Goal: Task Accomplishment & Management: Use online tool/utility

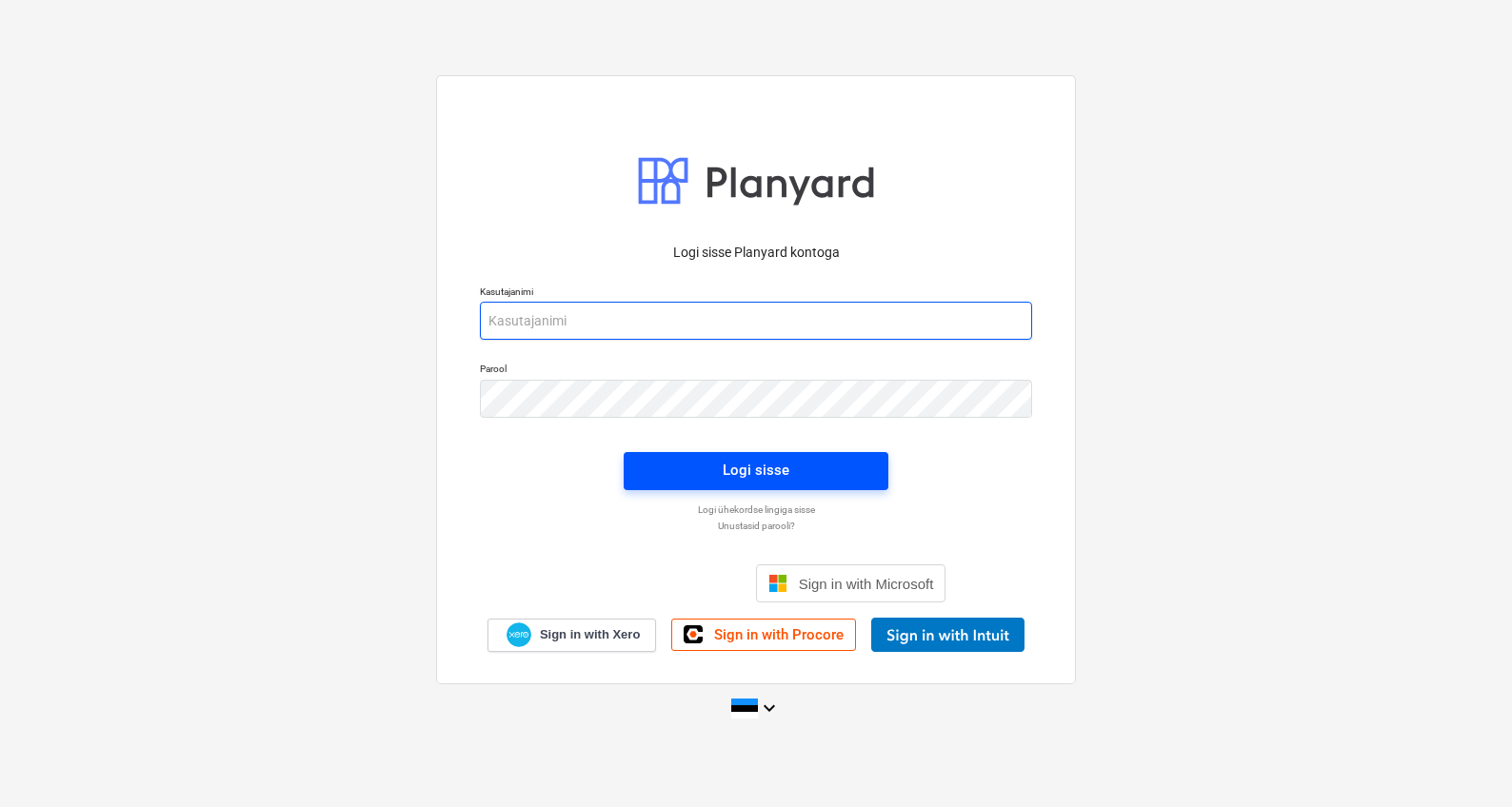
type input "[PERSON_NAME][EMAIL_ADDRESS][DOMAIN_NAME]"
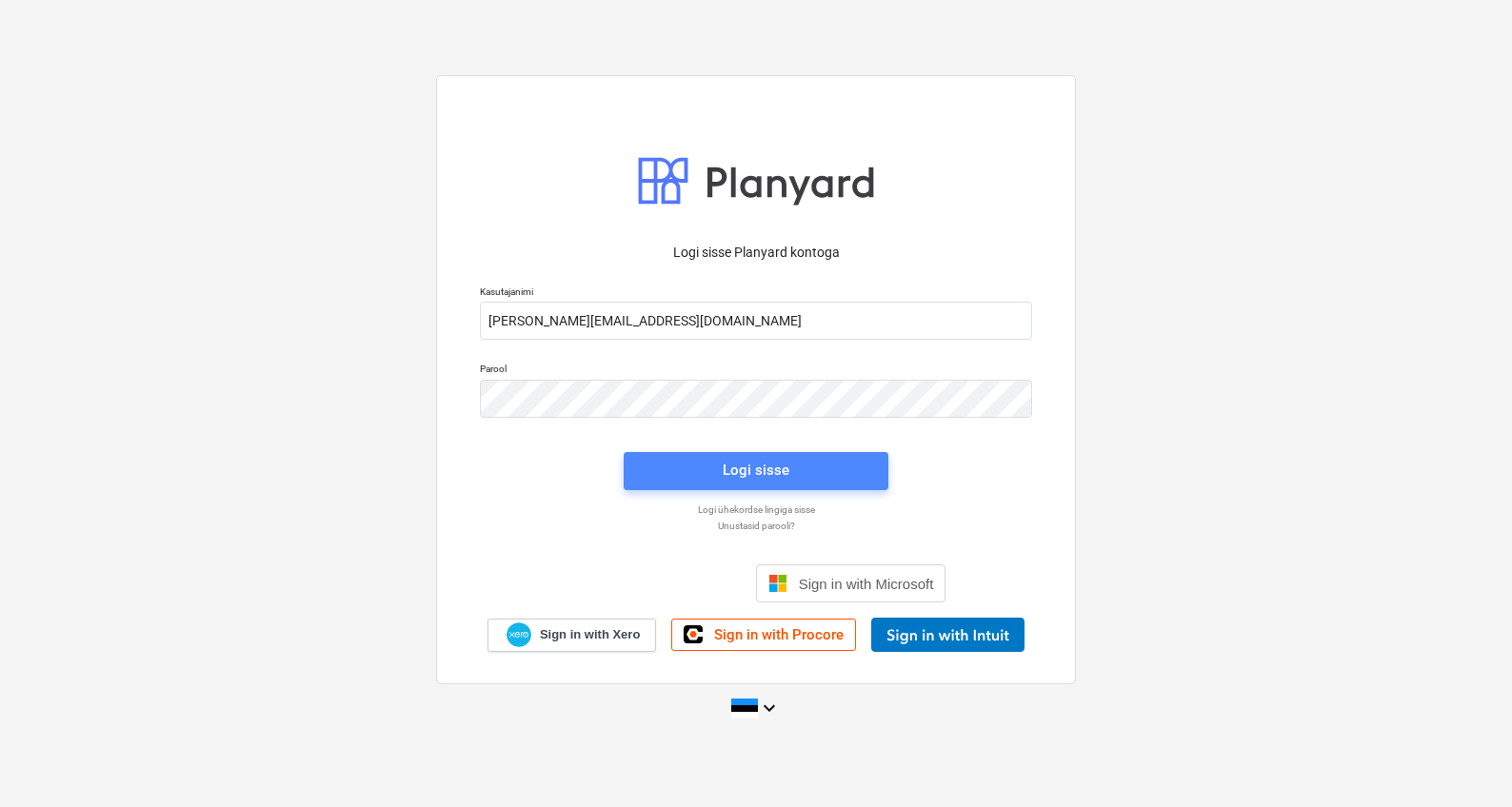
click at [664, 459] on span "Logi sisse" at bounding box center [756, 470] width 219 height 25
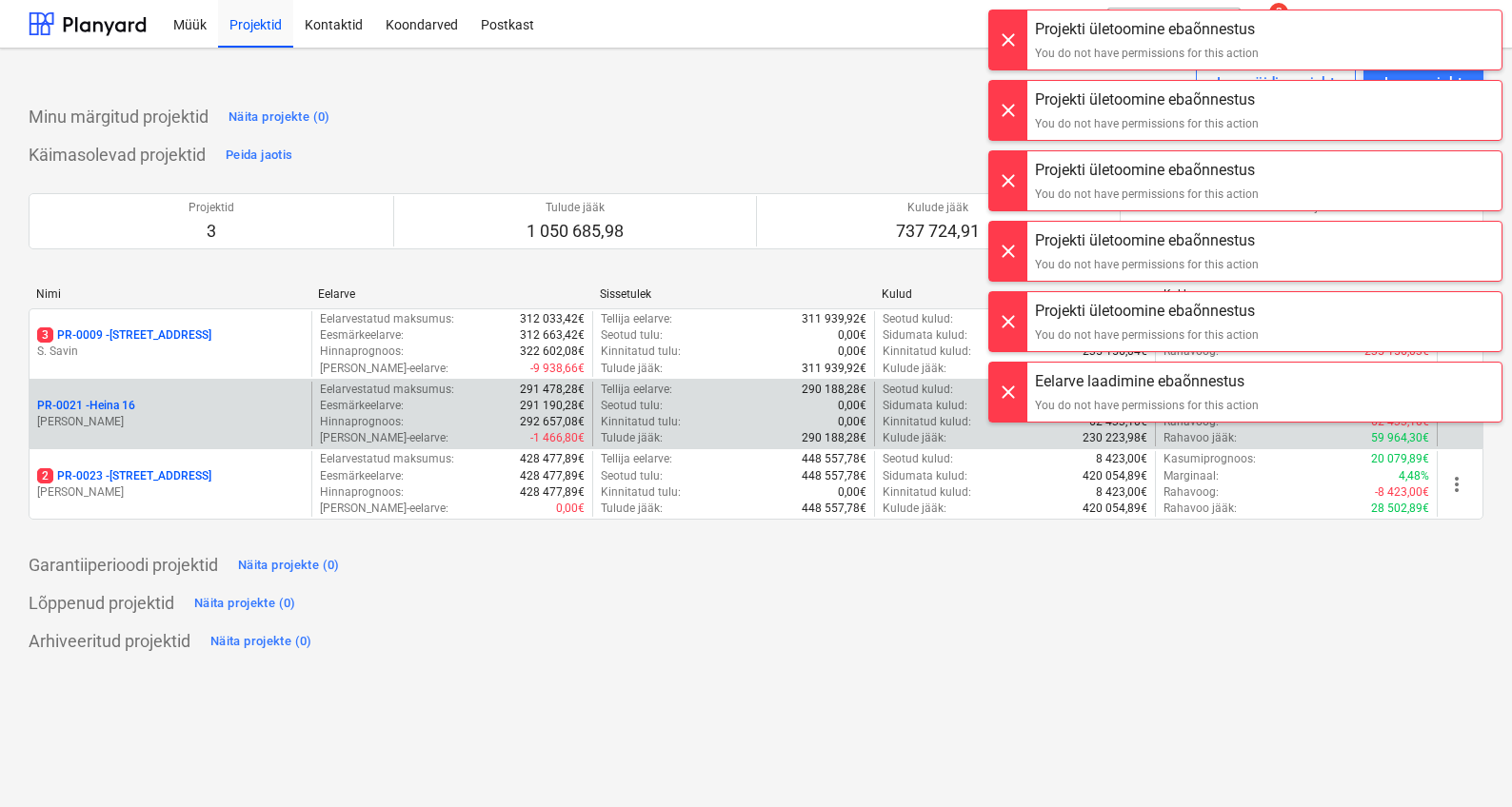
click at [215, 407] on div "PR-0021 - Heina 16" at bounding box center [170, 405] width 267 height 16
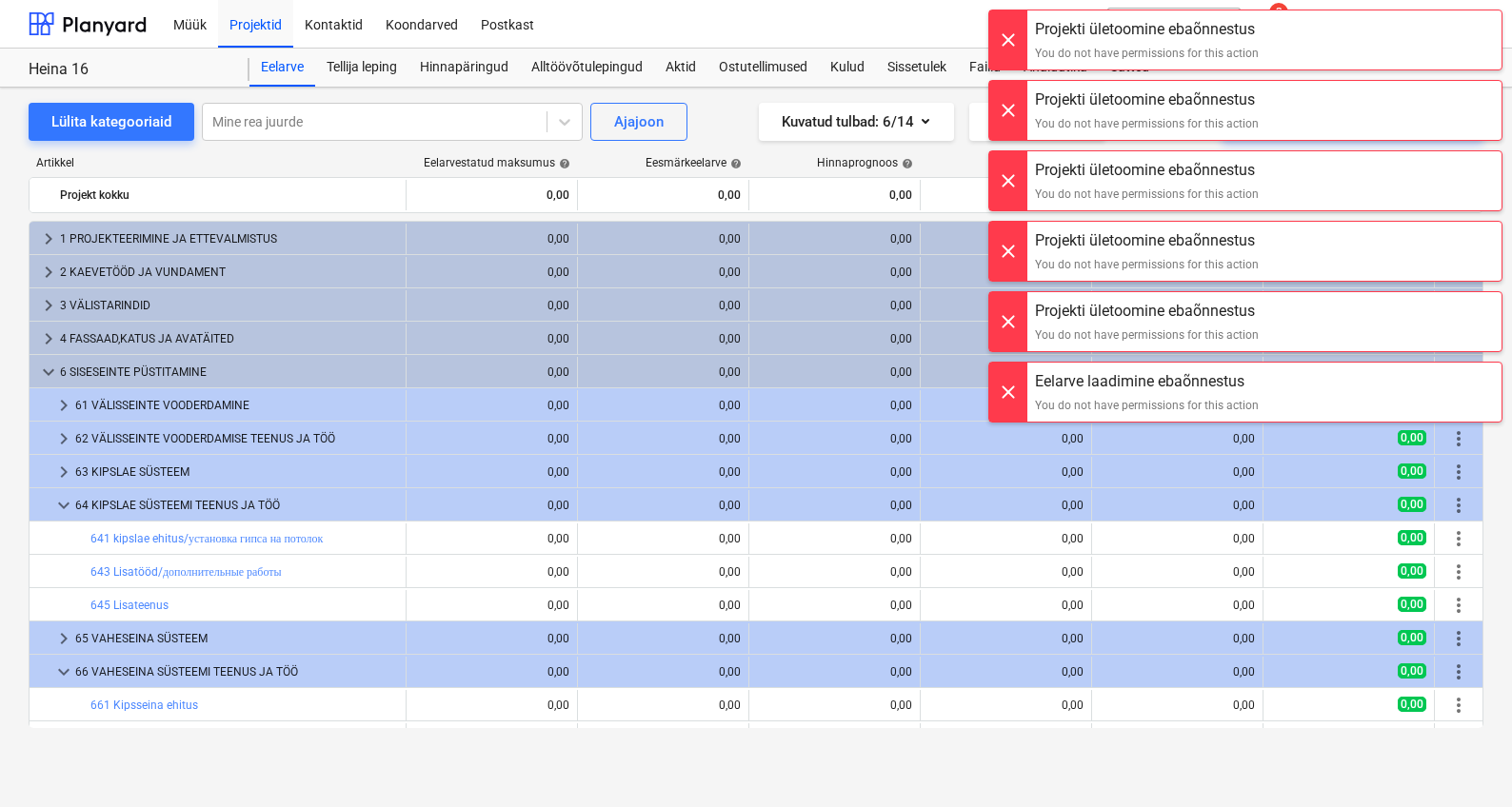
click at [1004, 54] on div at bounding box center [1008, 40] width 38 height 59
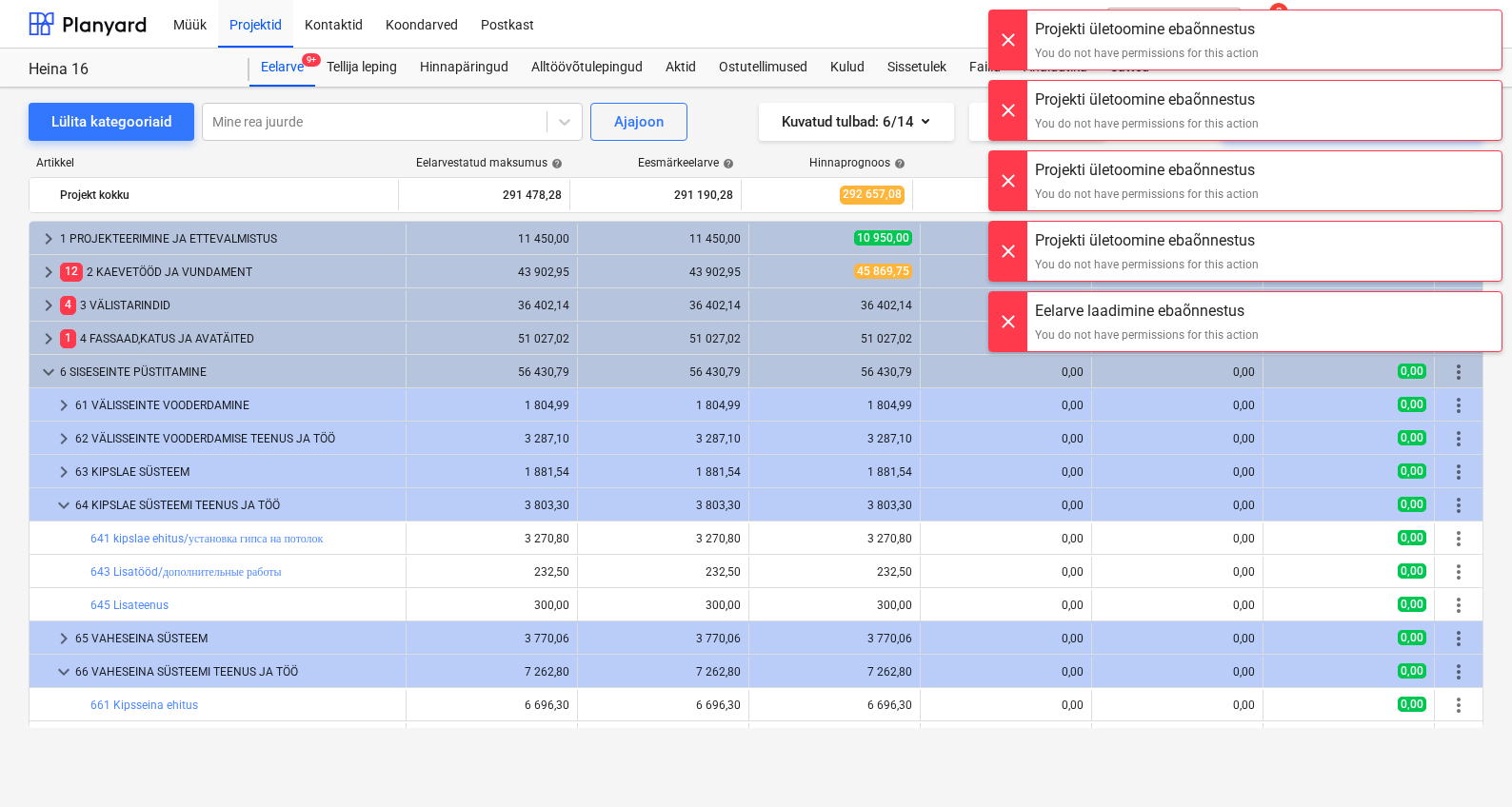
scroll to position [226, 0]
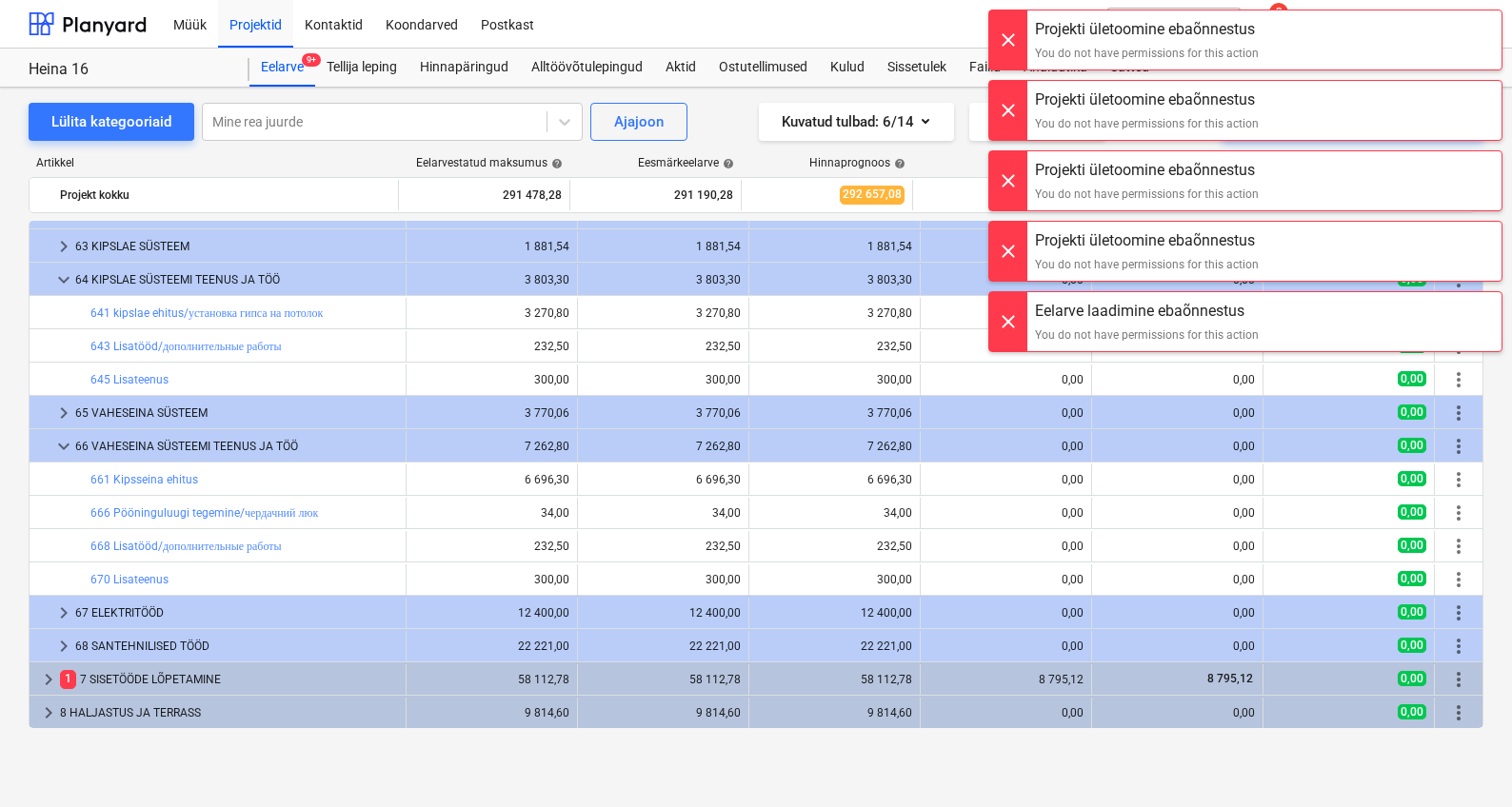
click at [1010, 56] on div at bounding box center [1008, 40] width 38 height 59
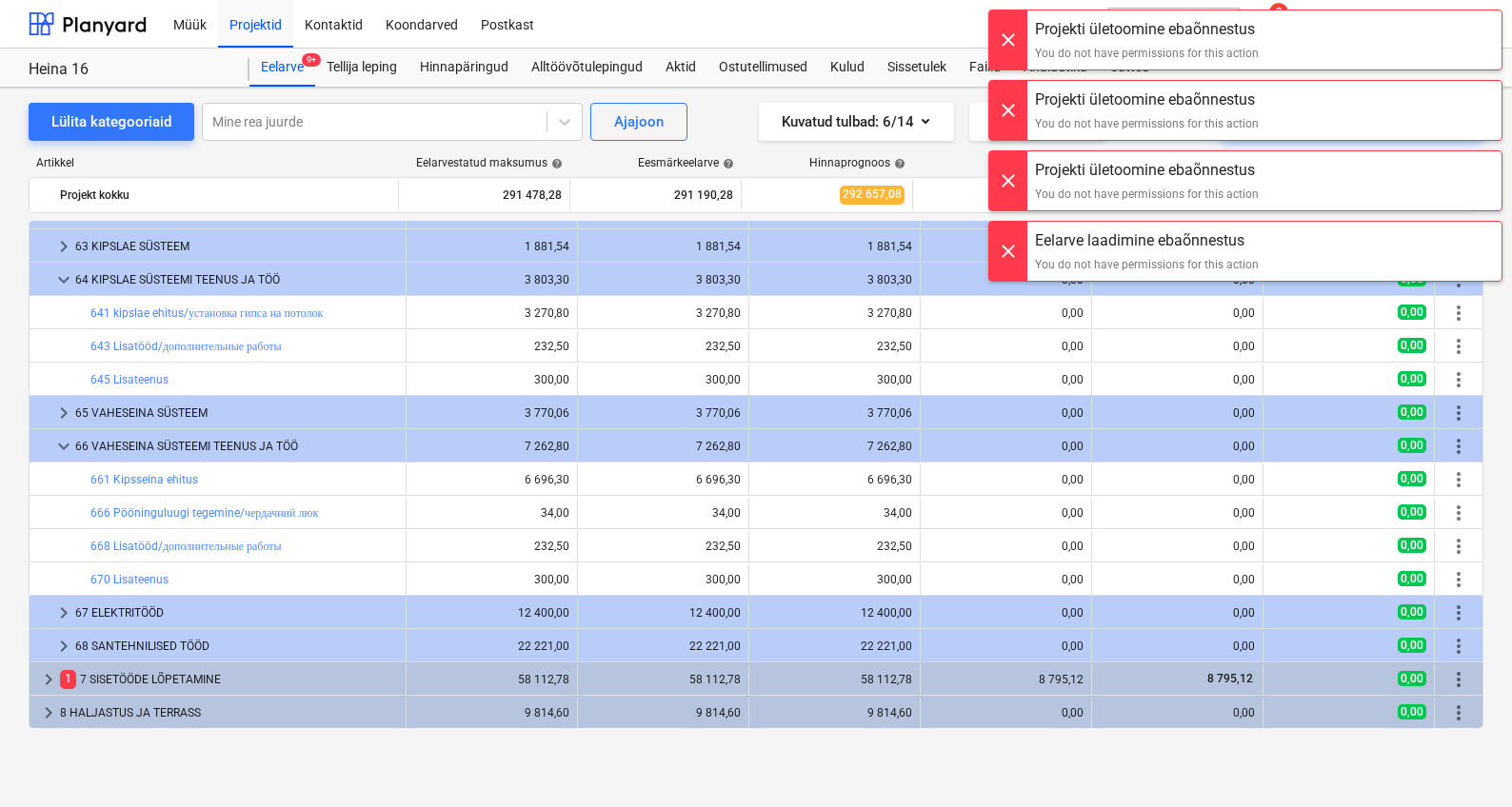
click at [1010, 56] on div at bounding box center [1008, 40] width 38 height 59
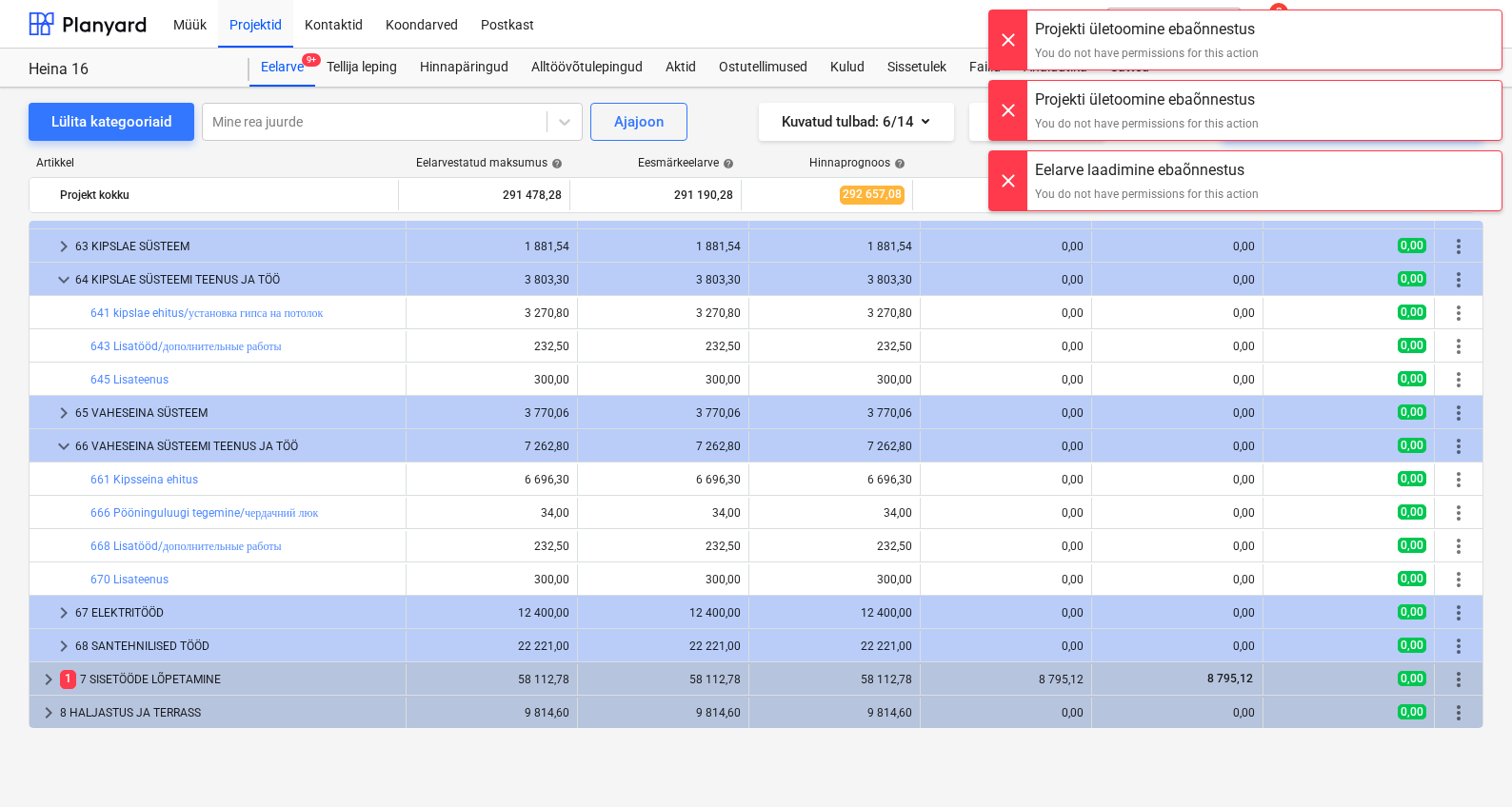
click at [1010, 56] on div at bounding box center [1008, 40] width 38 height 59
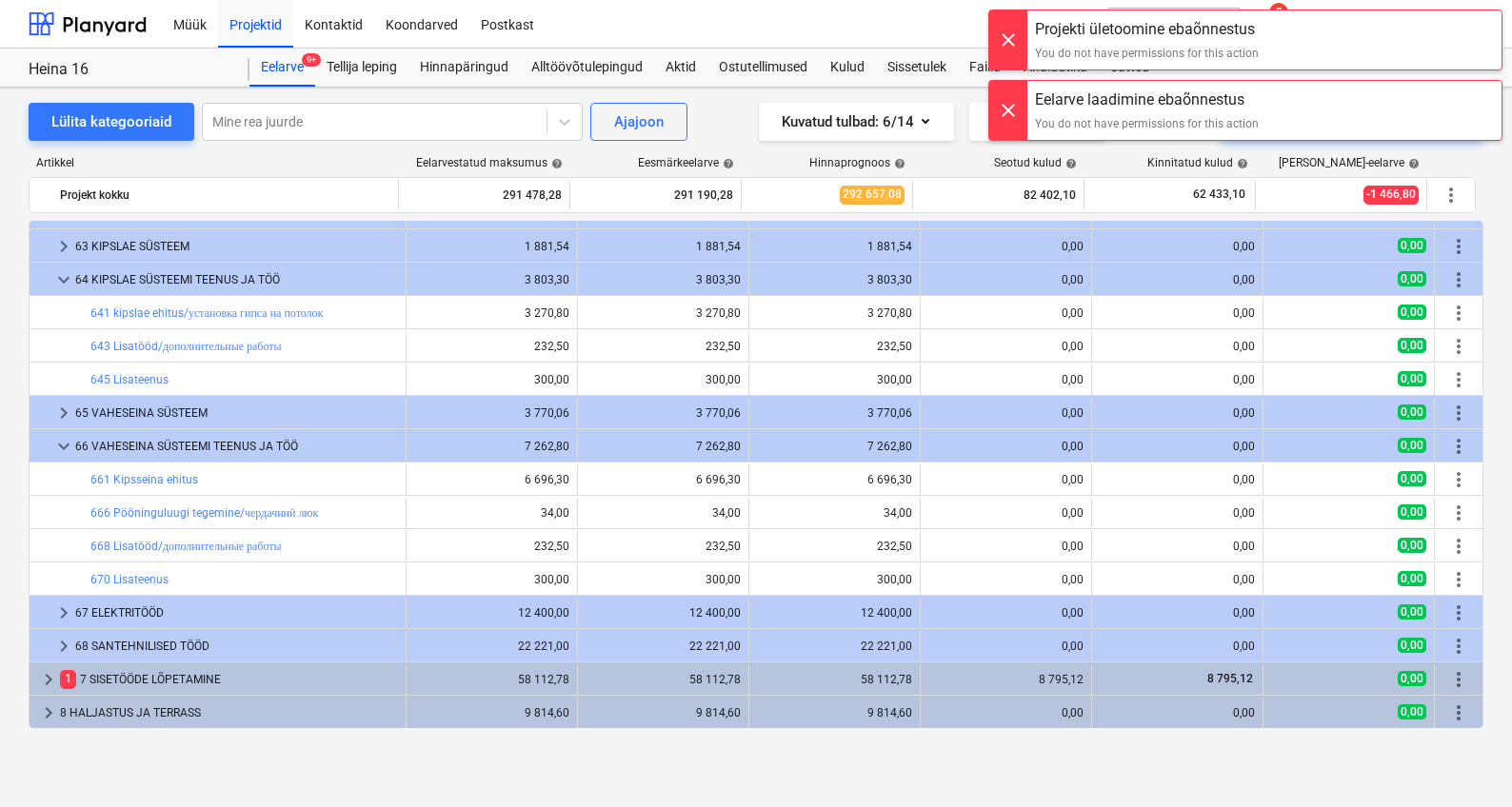
click at [1010, 56] on div at bounding box center [1008, 40] width 38 height 59
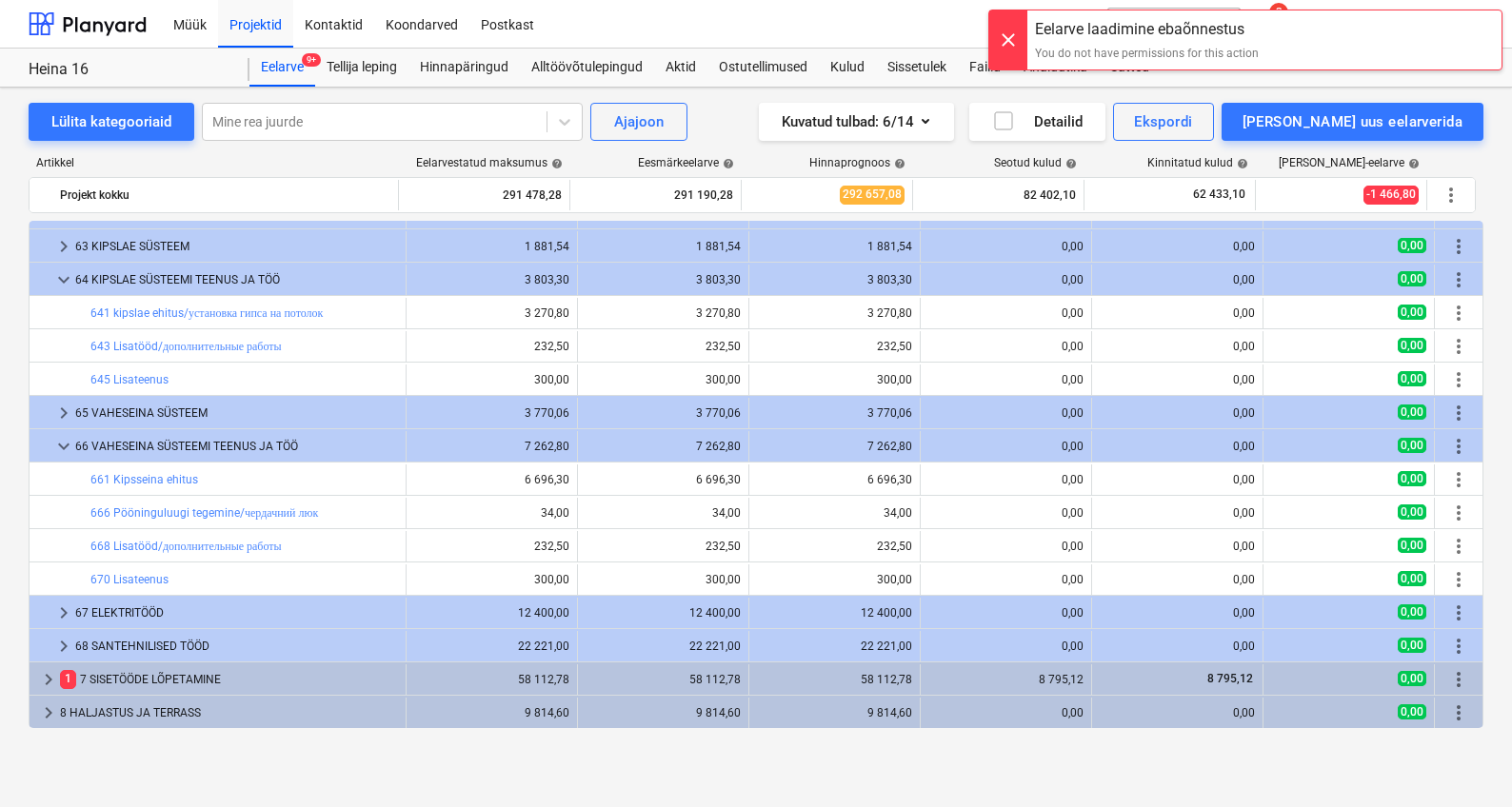
click at [1010, 56] on div at bounding box center [1008, 40] width 38 height 59
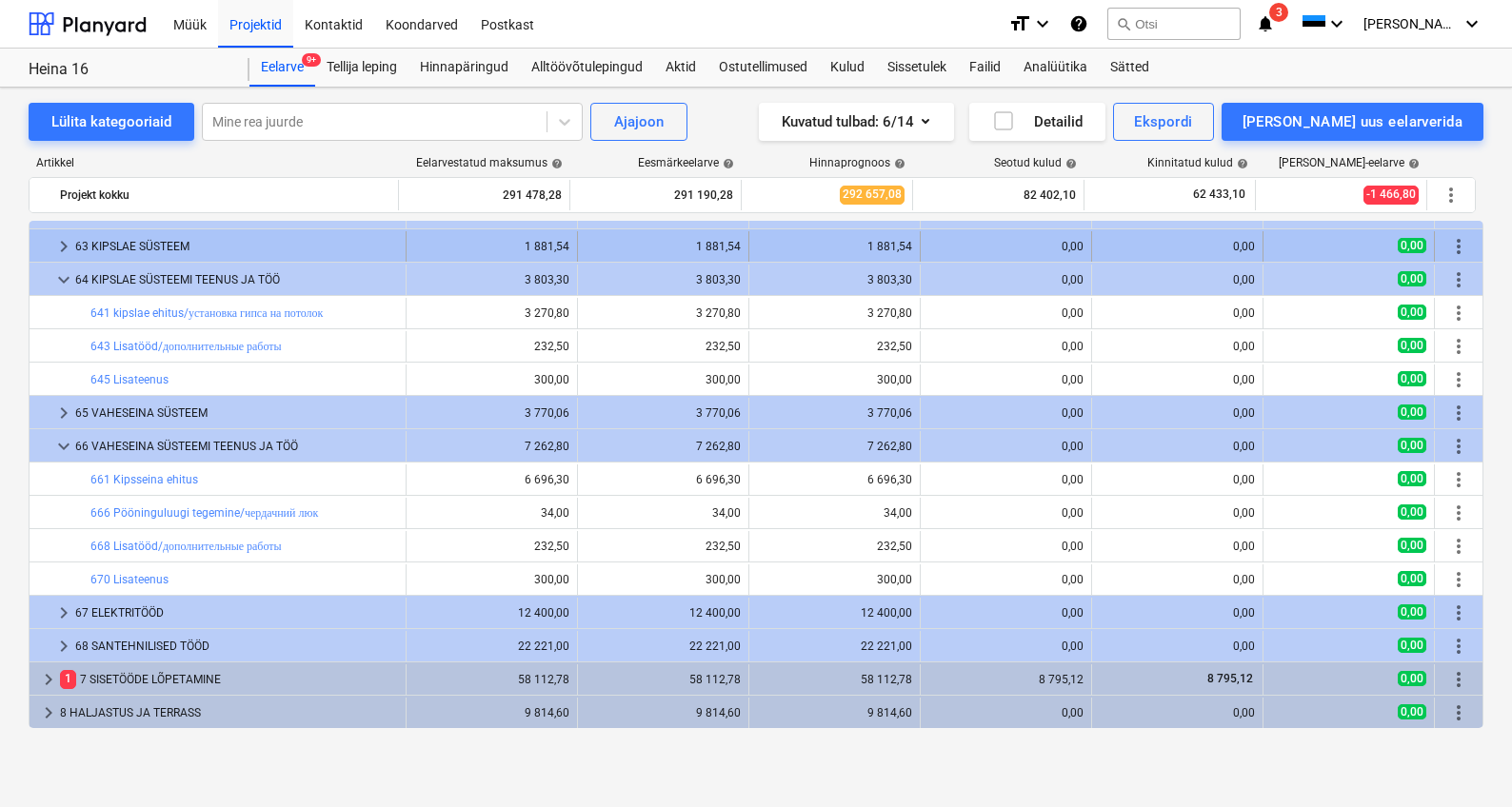
scroll to position [222, 0]
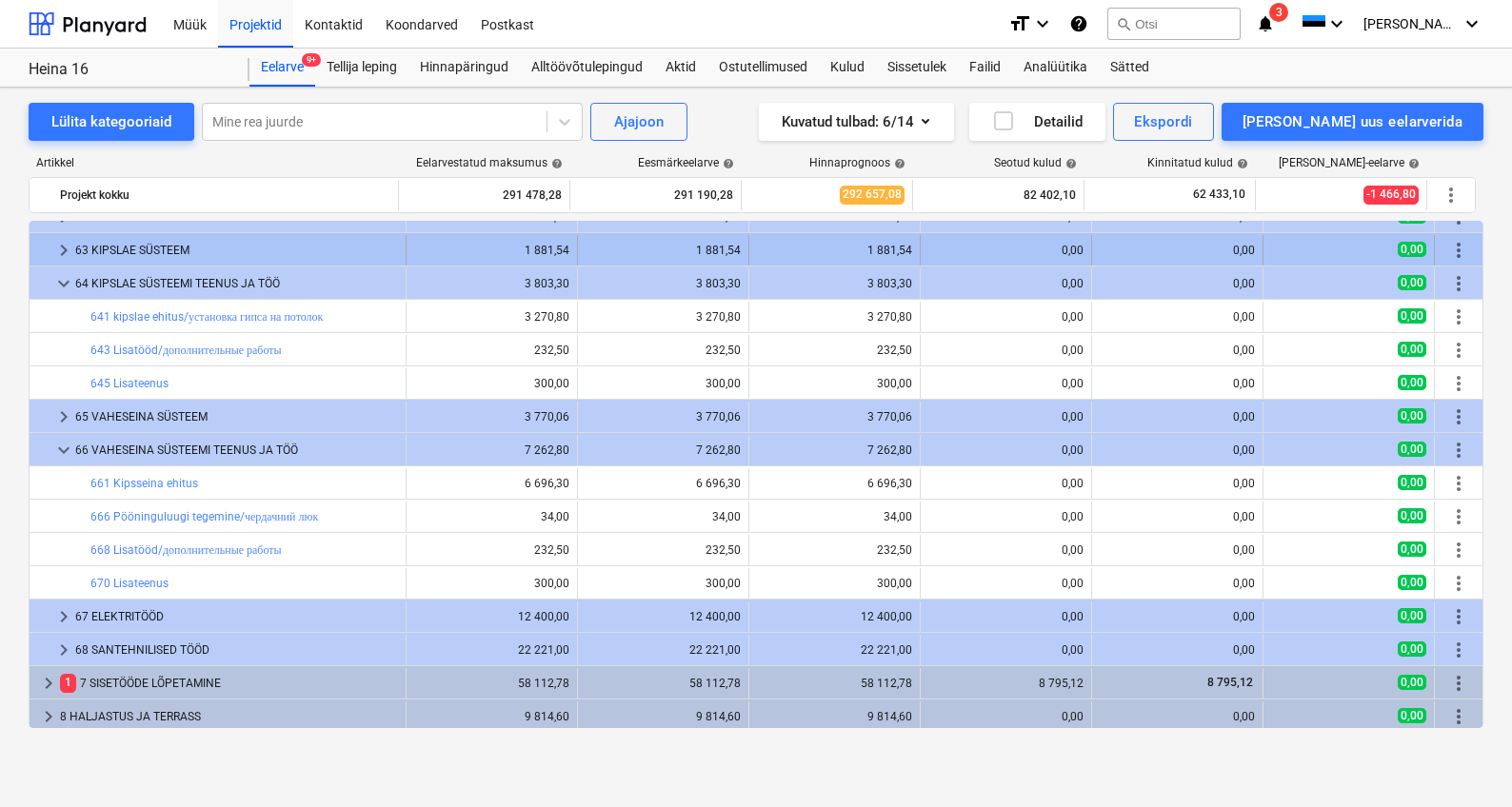
click at [129, 261] on div "63 KIPSLAE SÜSTEEM" at bounding box center [237, 250] width 323 height 31
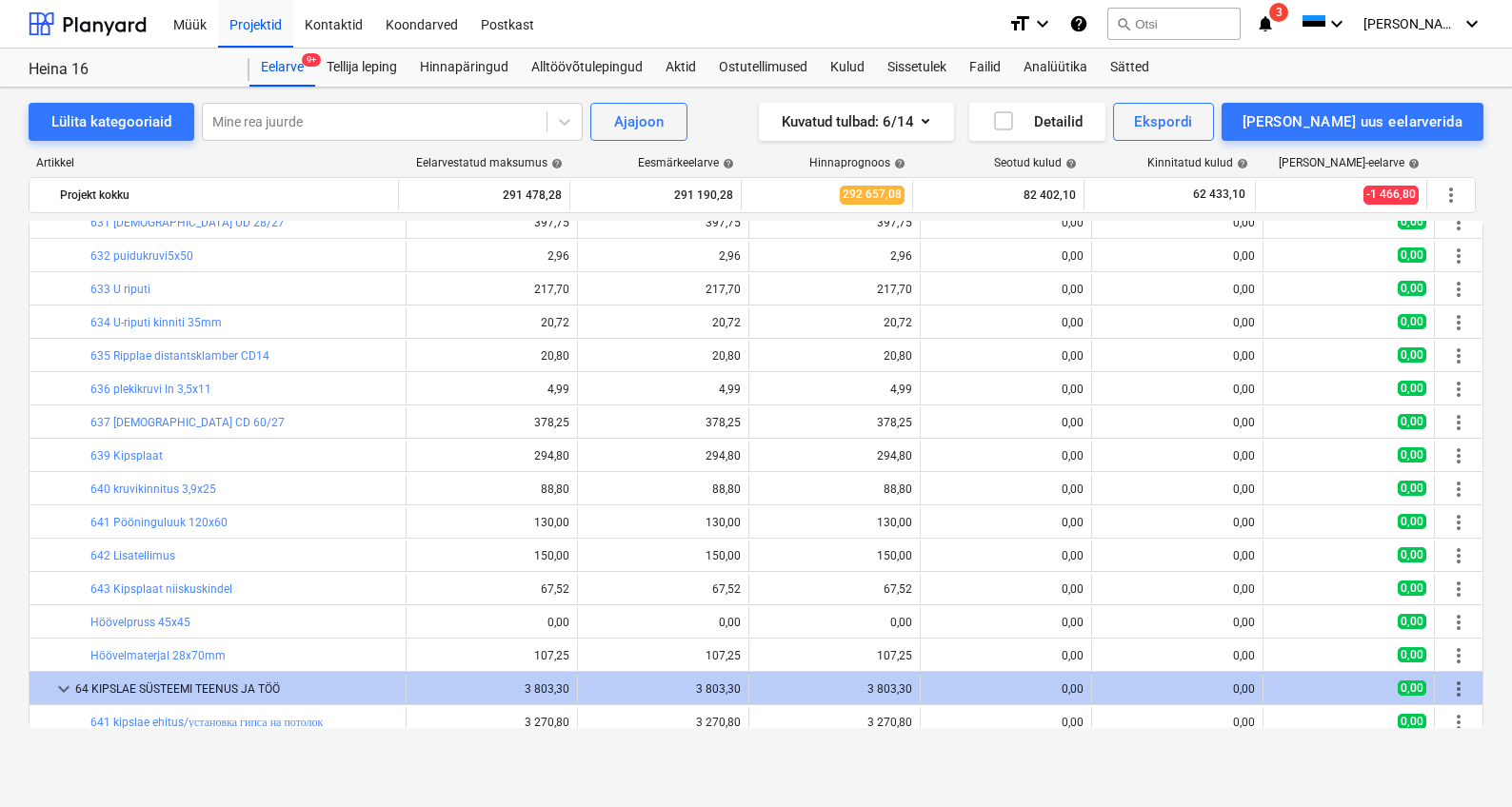
scroll to position [305, 0]
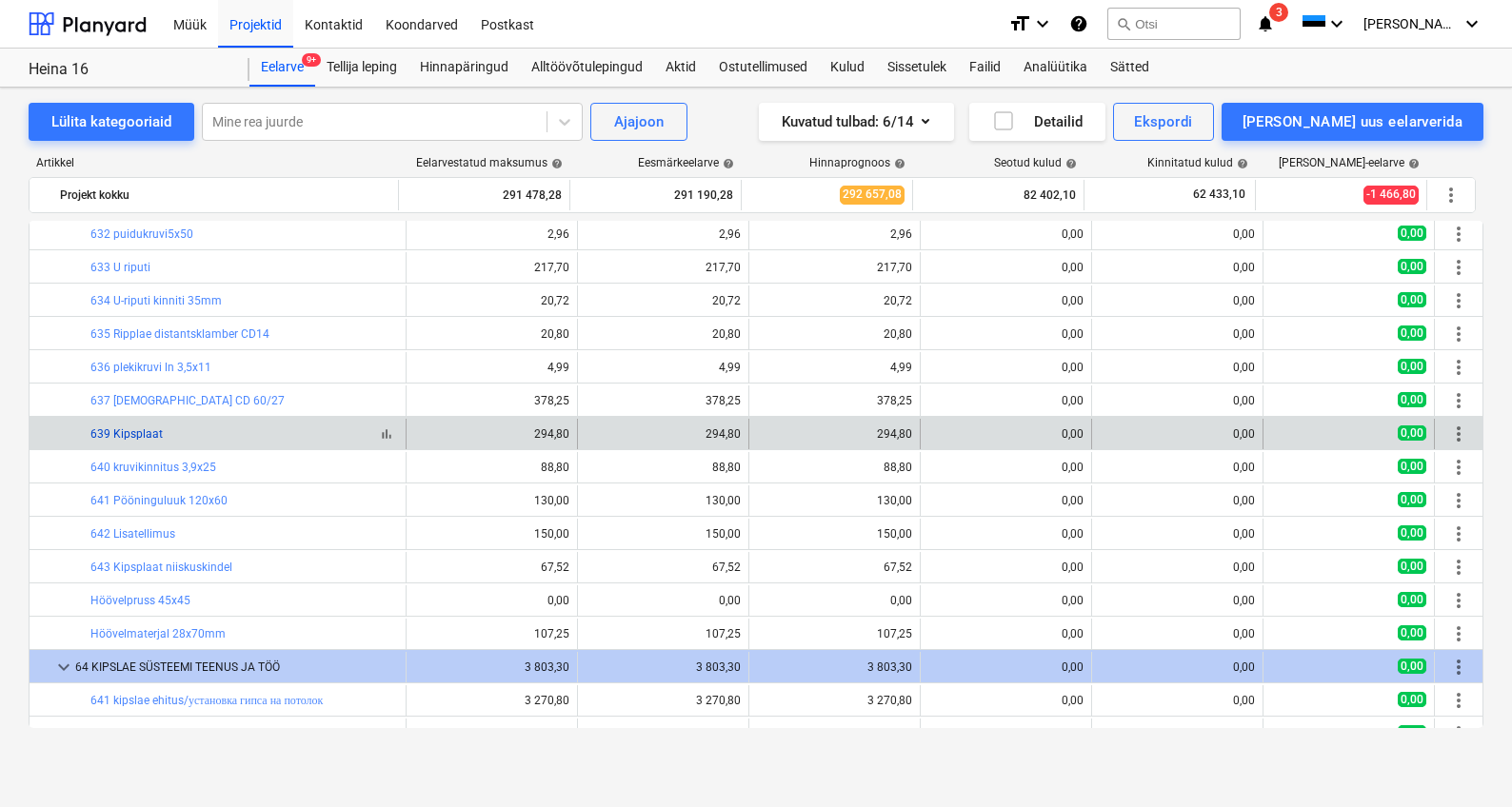
click at [131, 433] on link "639 Kipsplaat" at bounding box center [126, 433] width 73 height 13
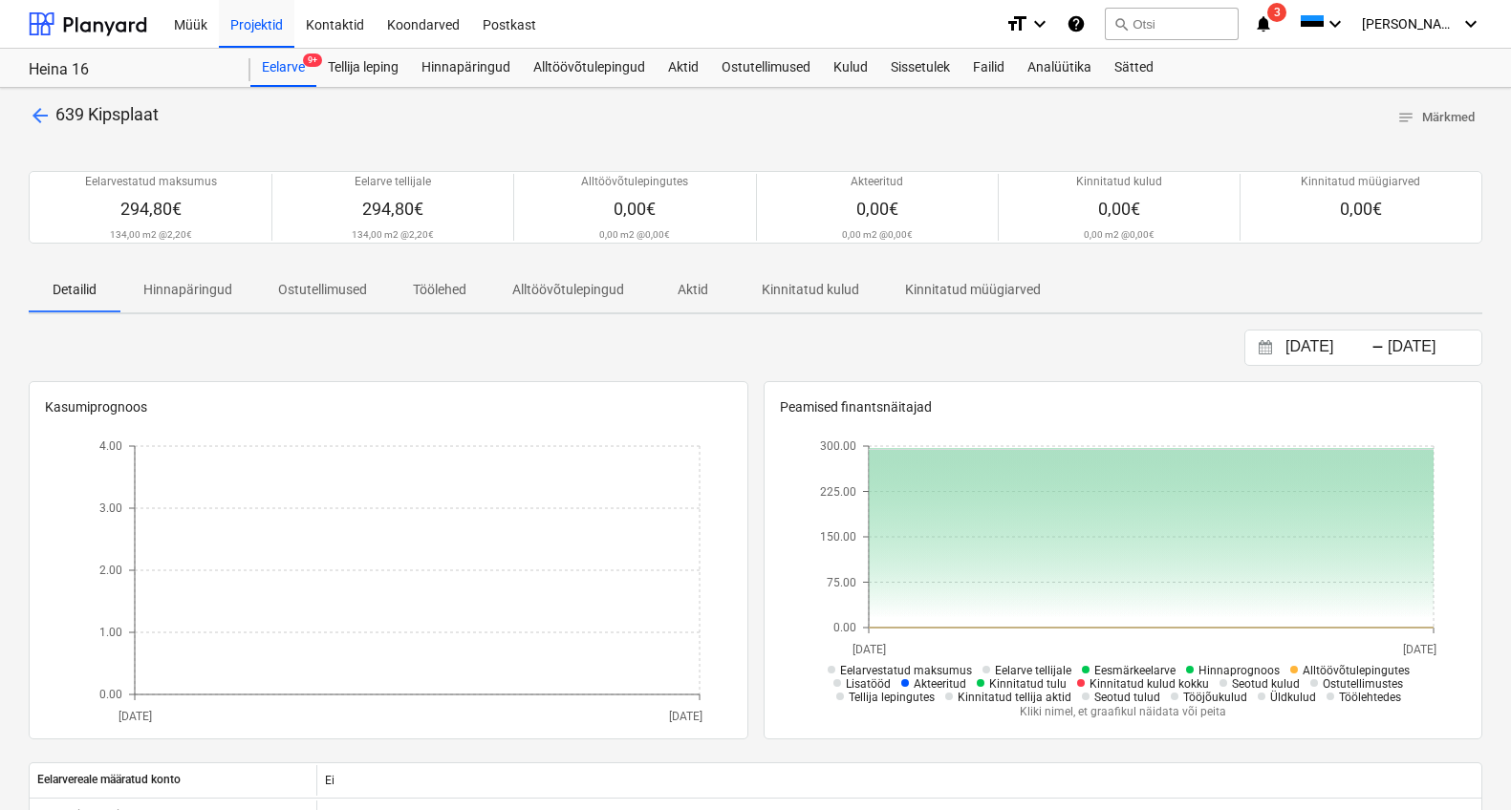
click at [42, 118] on span "arrow_back" at bounding box center [40, 115] width 23 height 23
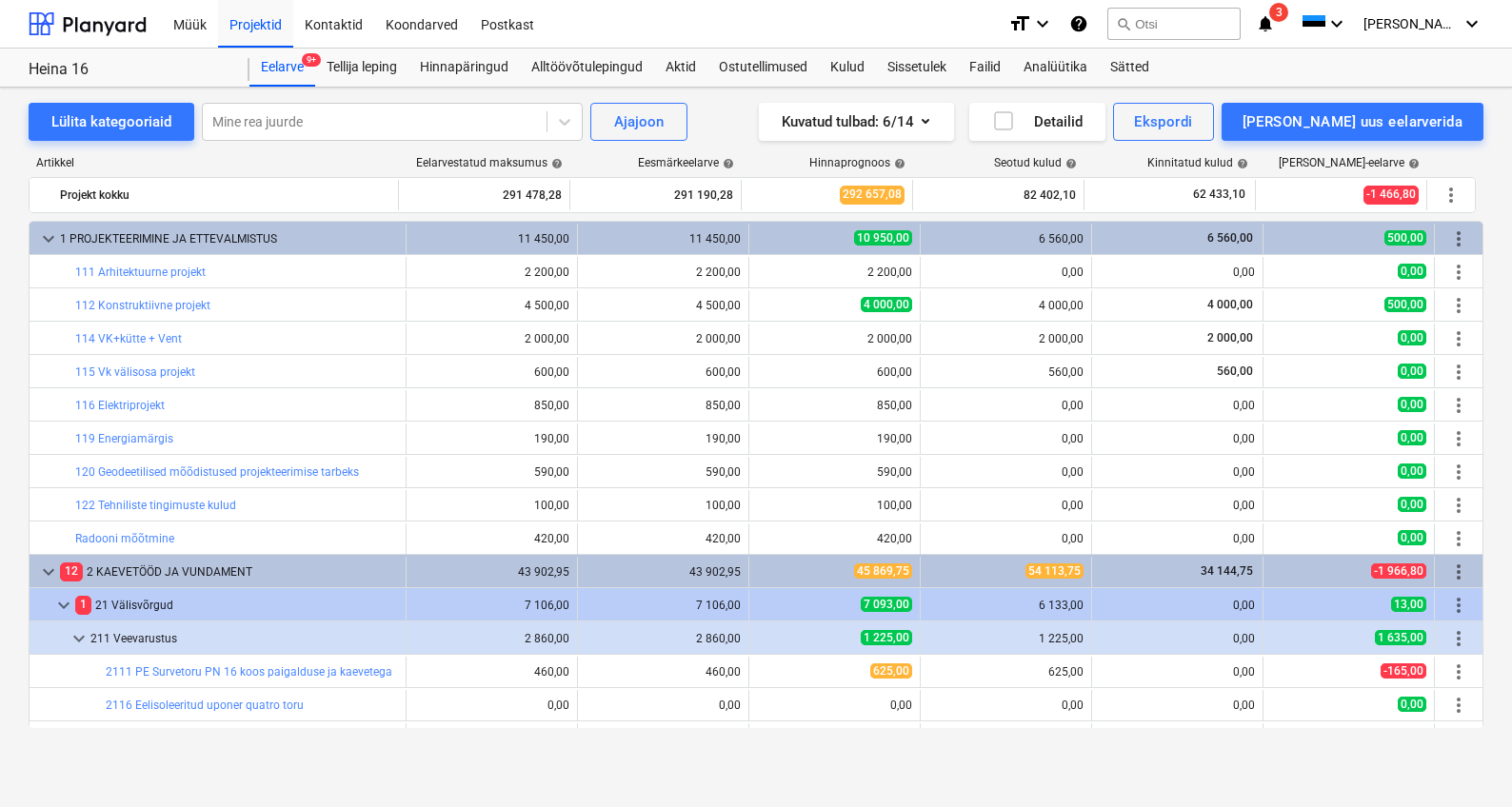
scroll to position [305, 0]
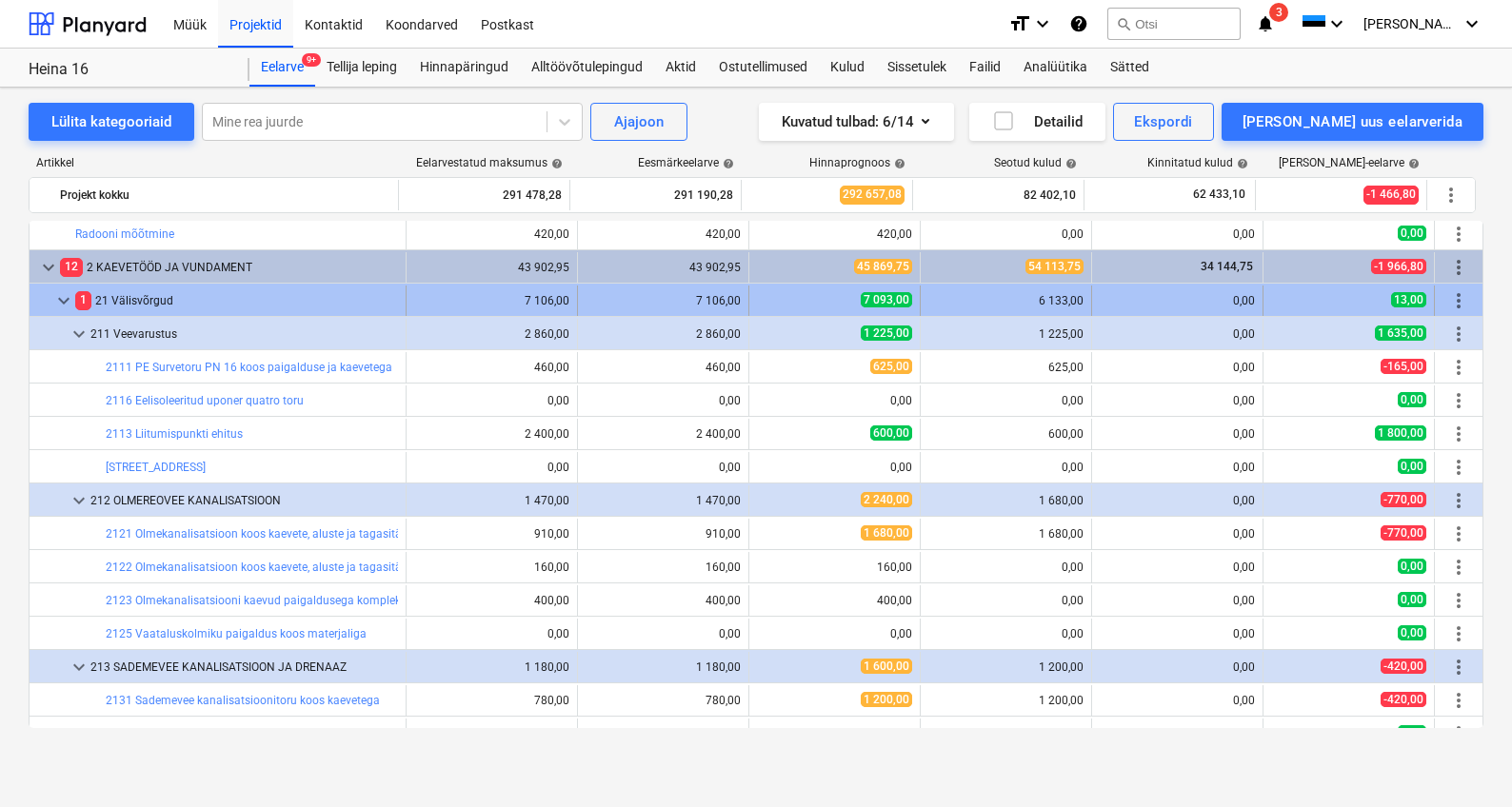
click at [59, 297] on span "keyboard_arrow_down" at bounding box center [64, 301] width 23 height 23
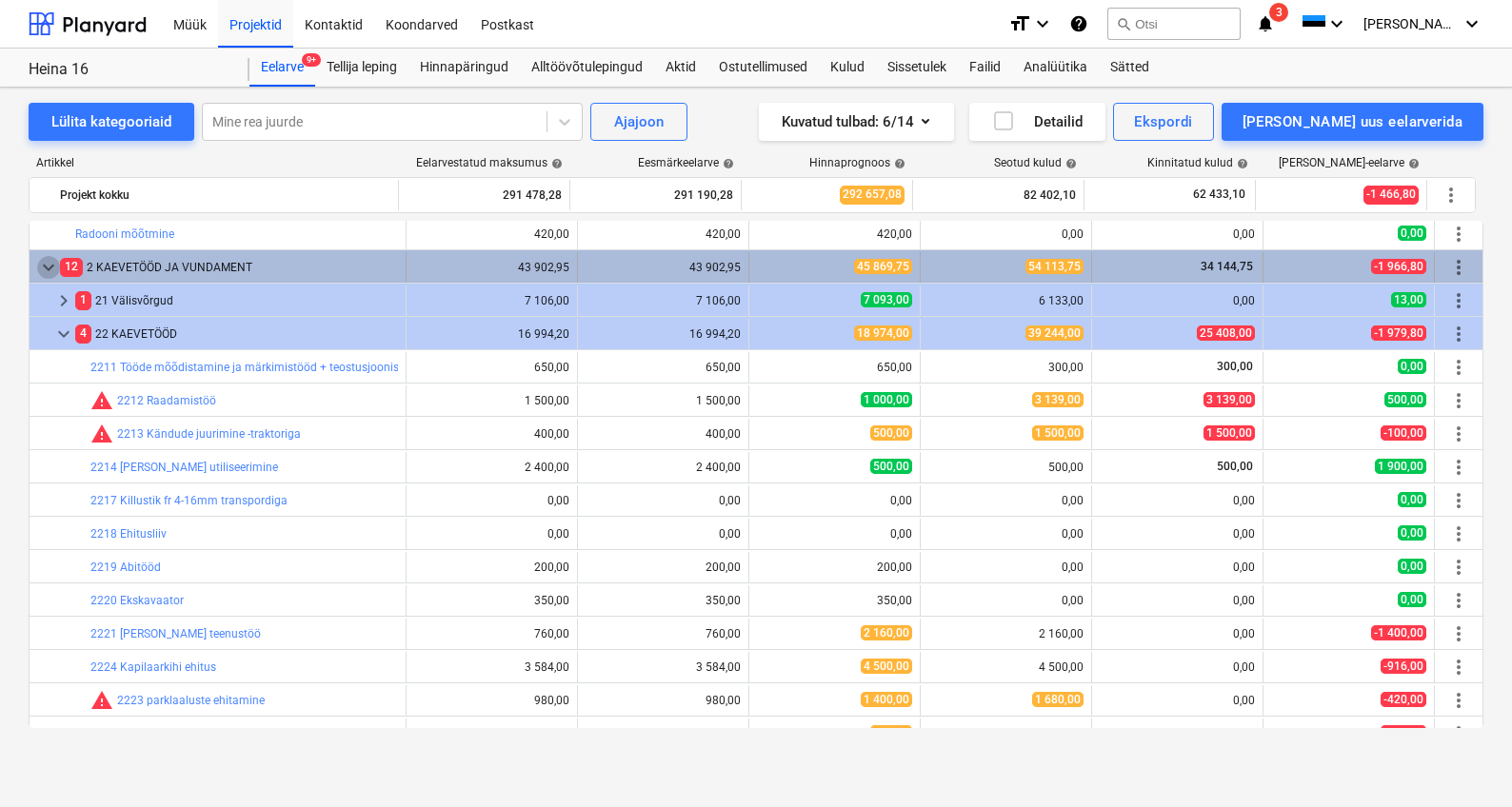
click at [48, 262] on span "keyboard_arrow_down" at bounding box center [48, 267] width 23 height 23
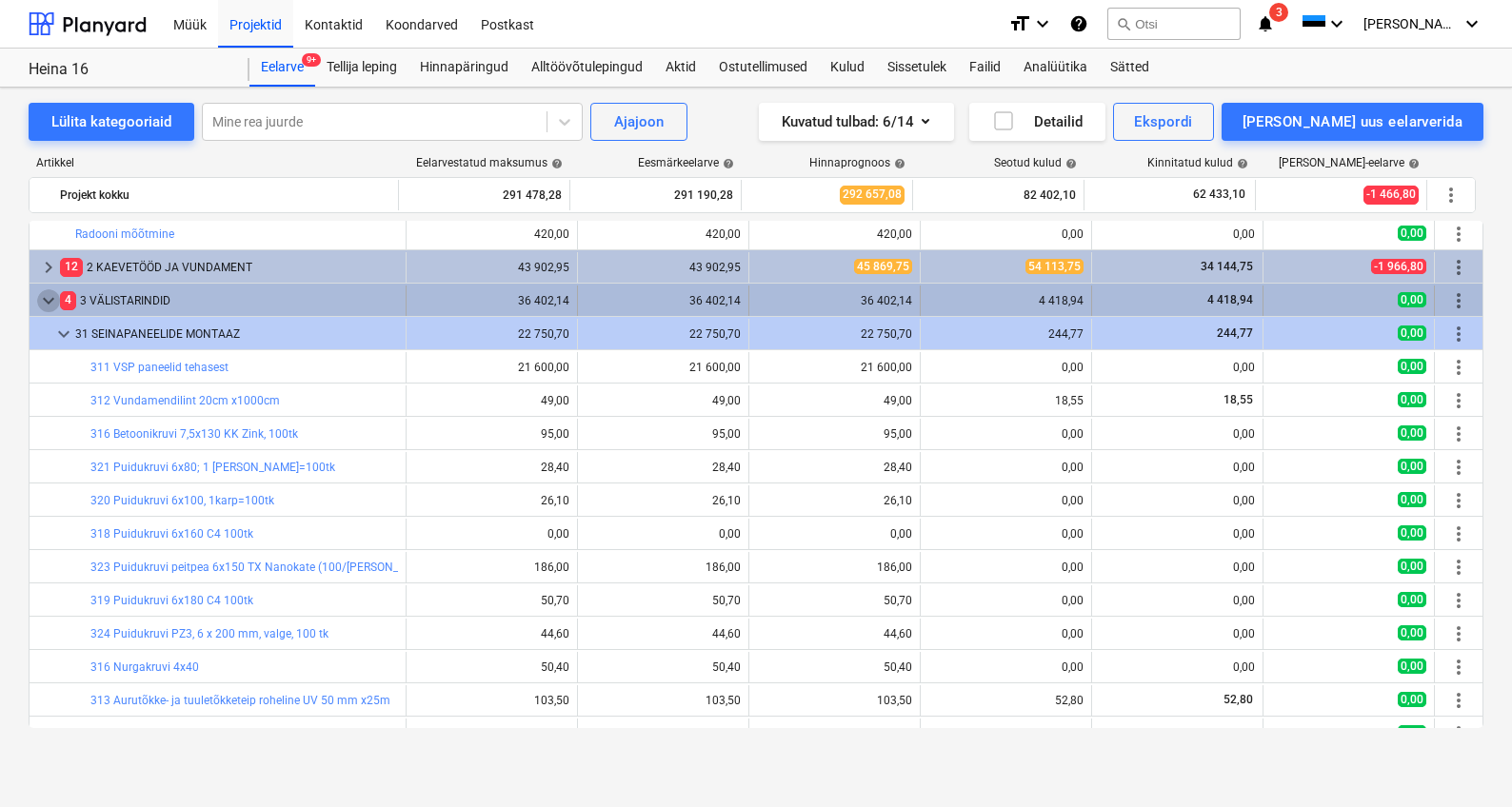
click at [54, 306] on span "keyboard_arrow_down" at bounding box center [48, 301] width 23 height 23
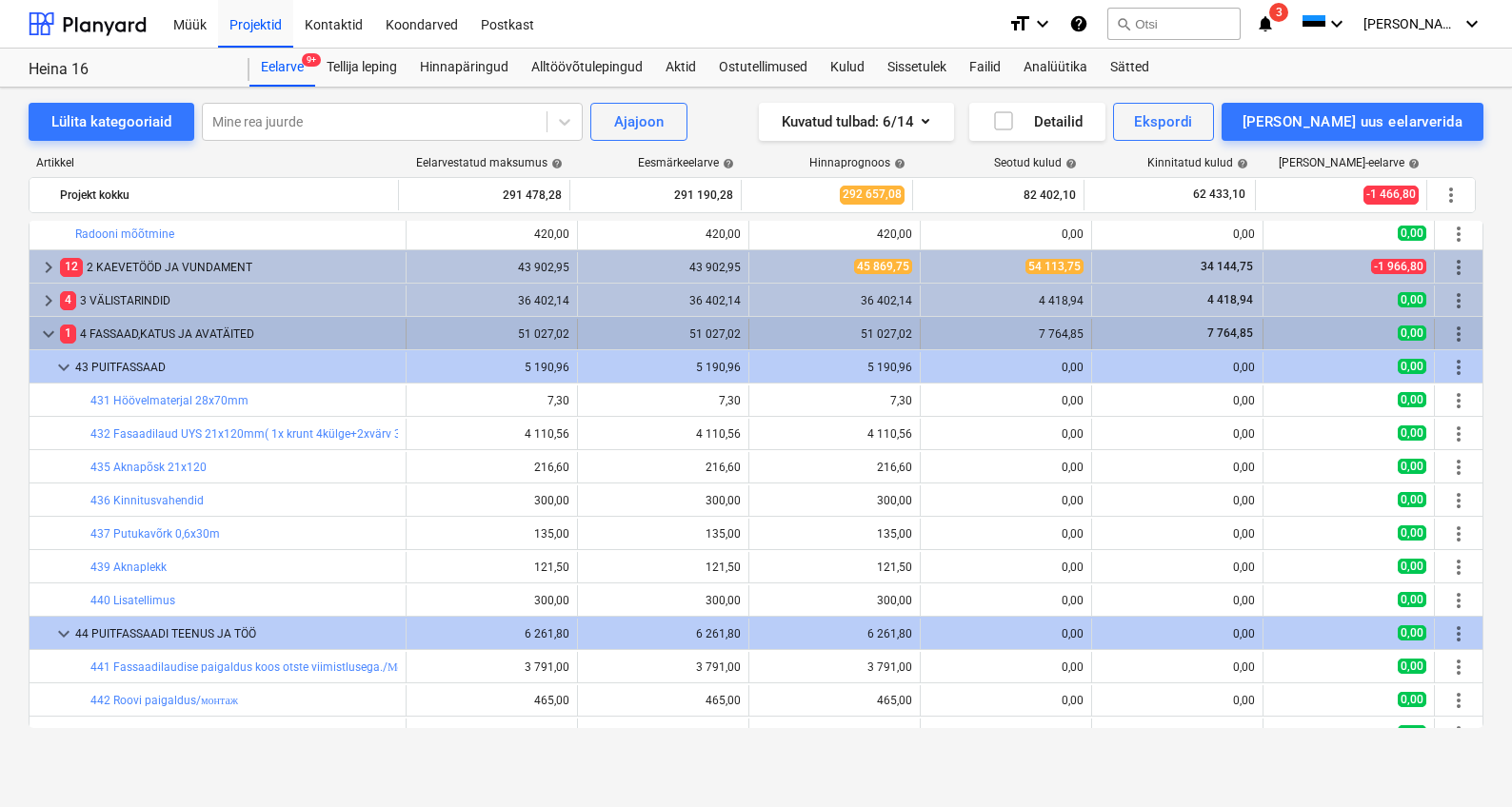
click at [48, 336] on span "keyboard_arrow_down" at bounding box center [48, 334] width 23 height 23
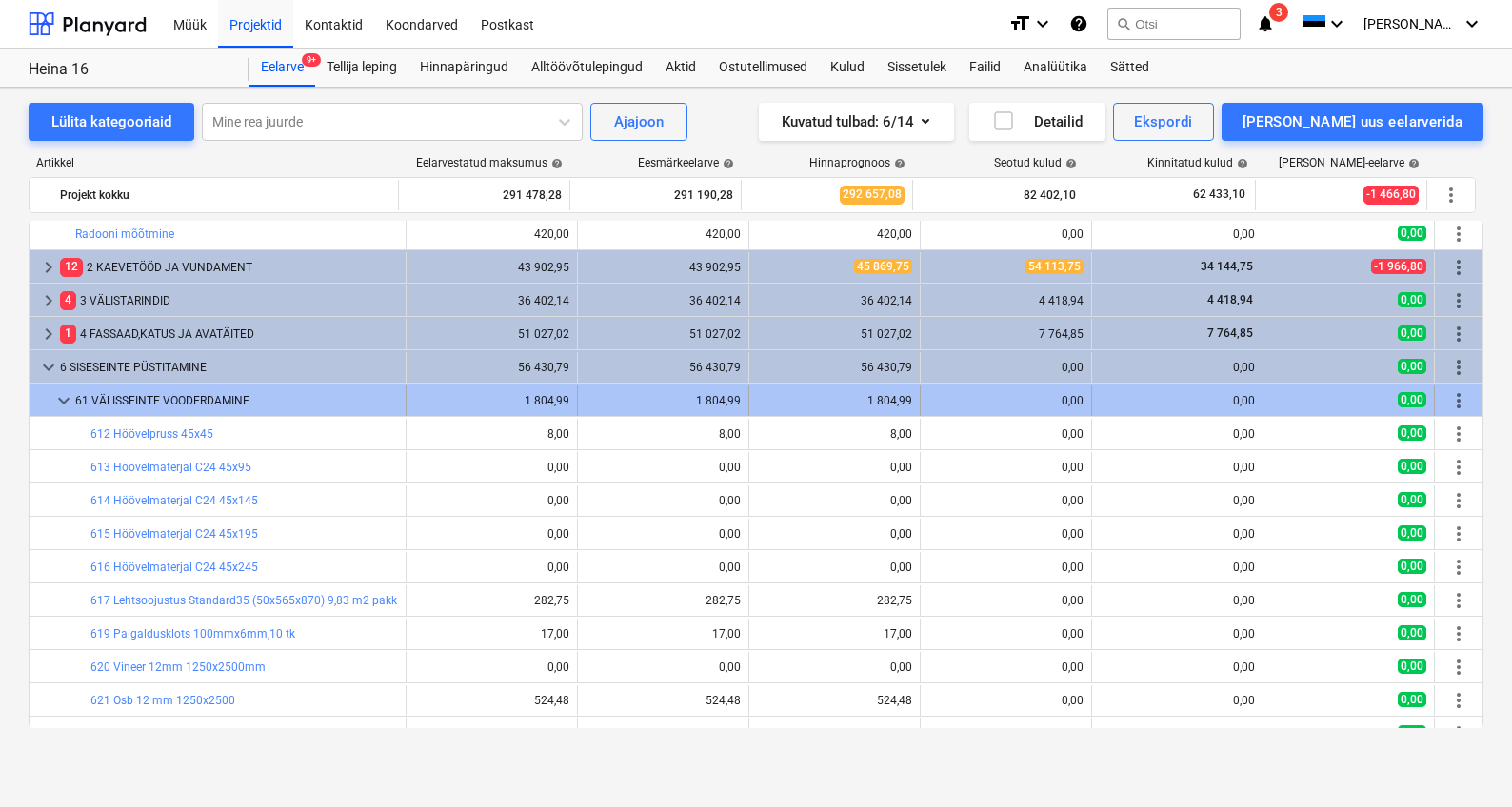
click at [69, 404] on span "keyboard_arrow_down" at bounding box center [64, 401] width 23 height 23
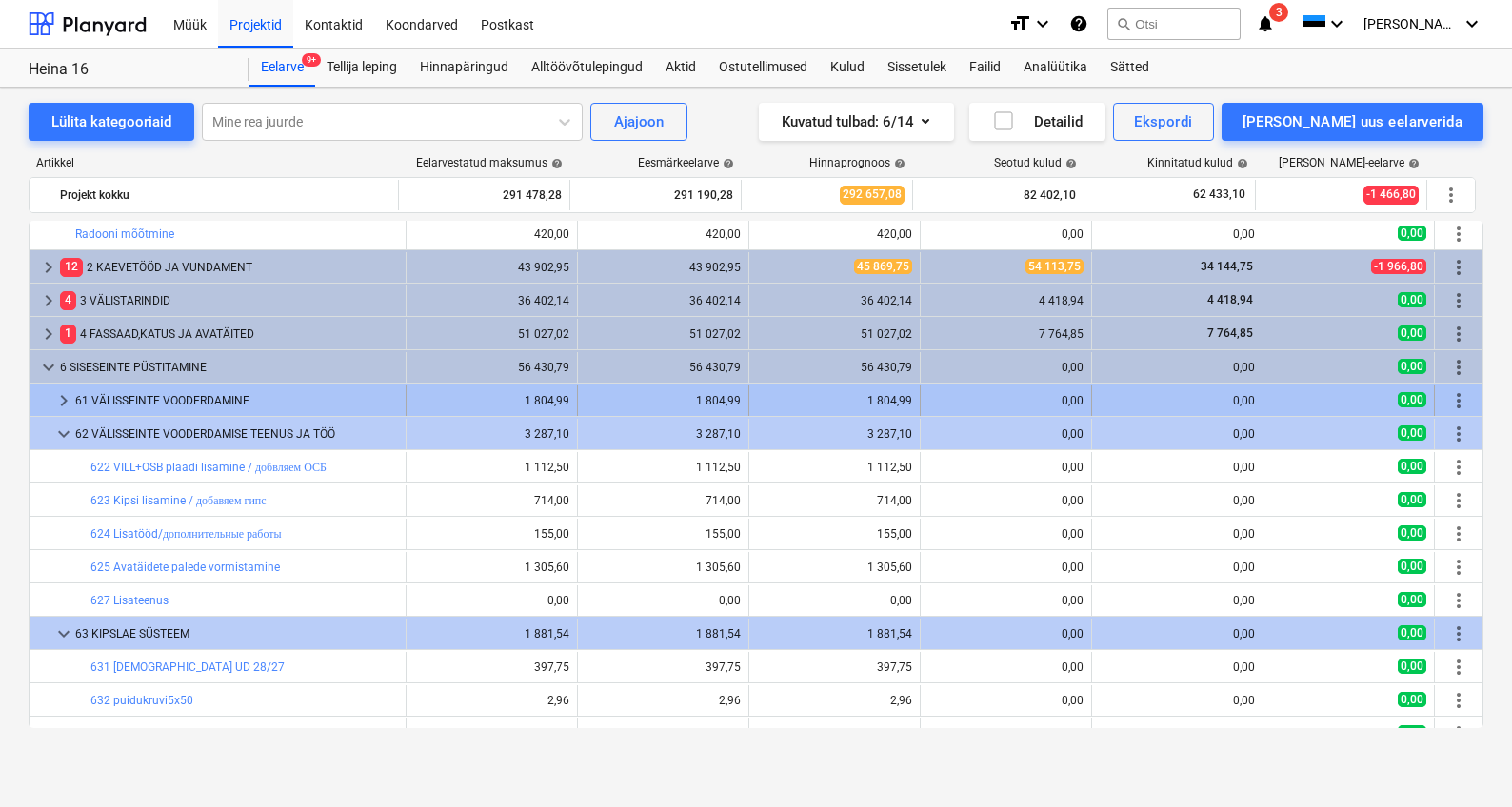
click at [114, 405] on div "61 VÄLISSEINTE VOODERDAMINE" at bounding box center [237, 401] width 323 height 31
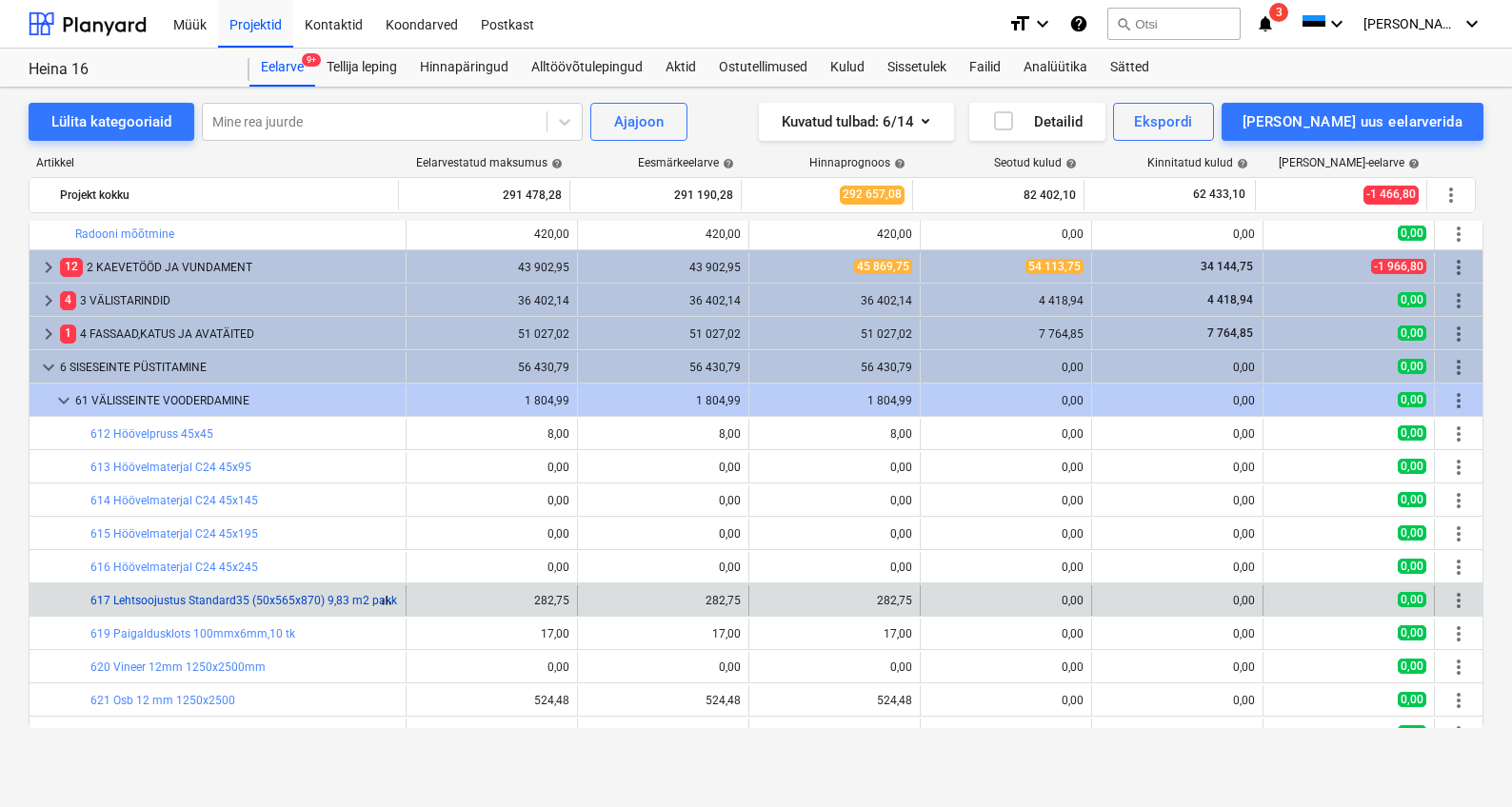
scroll to position [423, 0]
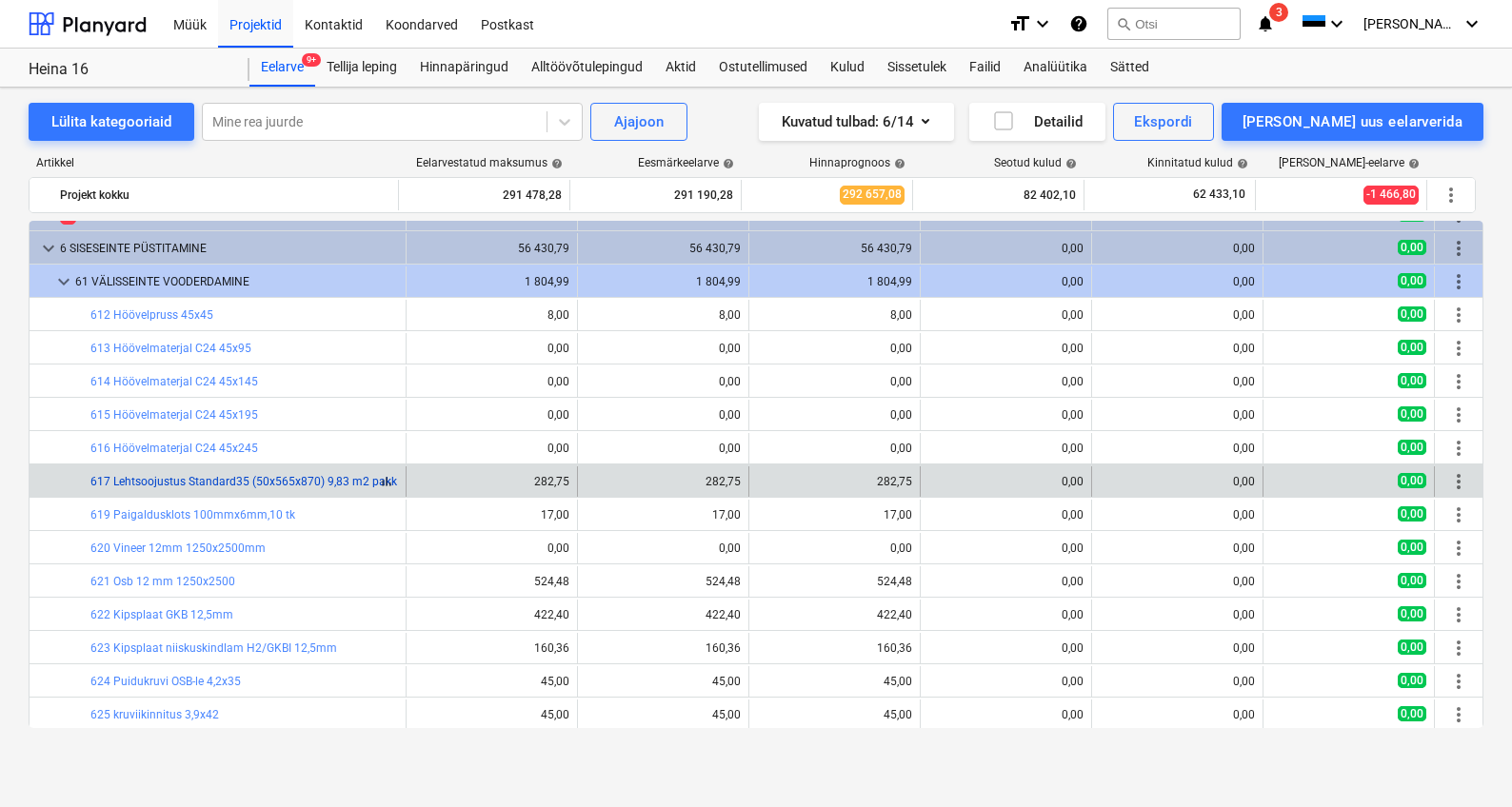
click at [190, 481] on link "617 Lehtsoojustus Standard35 (50x565x870) 9,83 m2 pakk" at bounding box center [244, 481] width 307 height 13
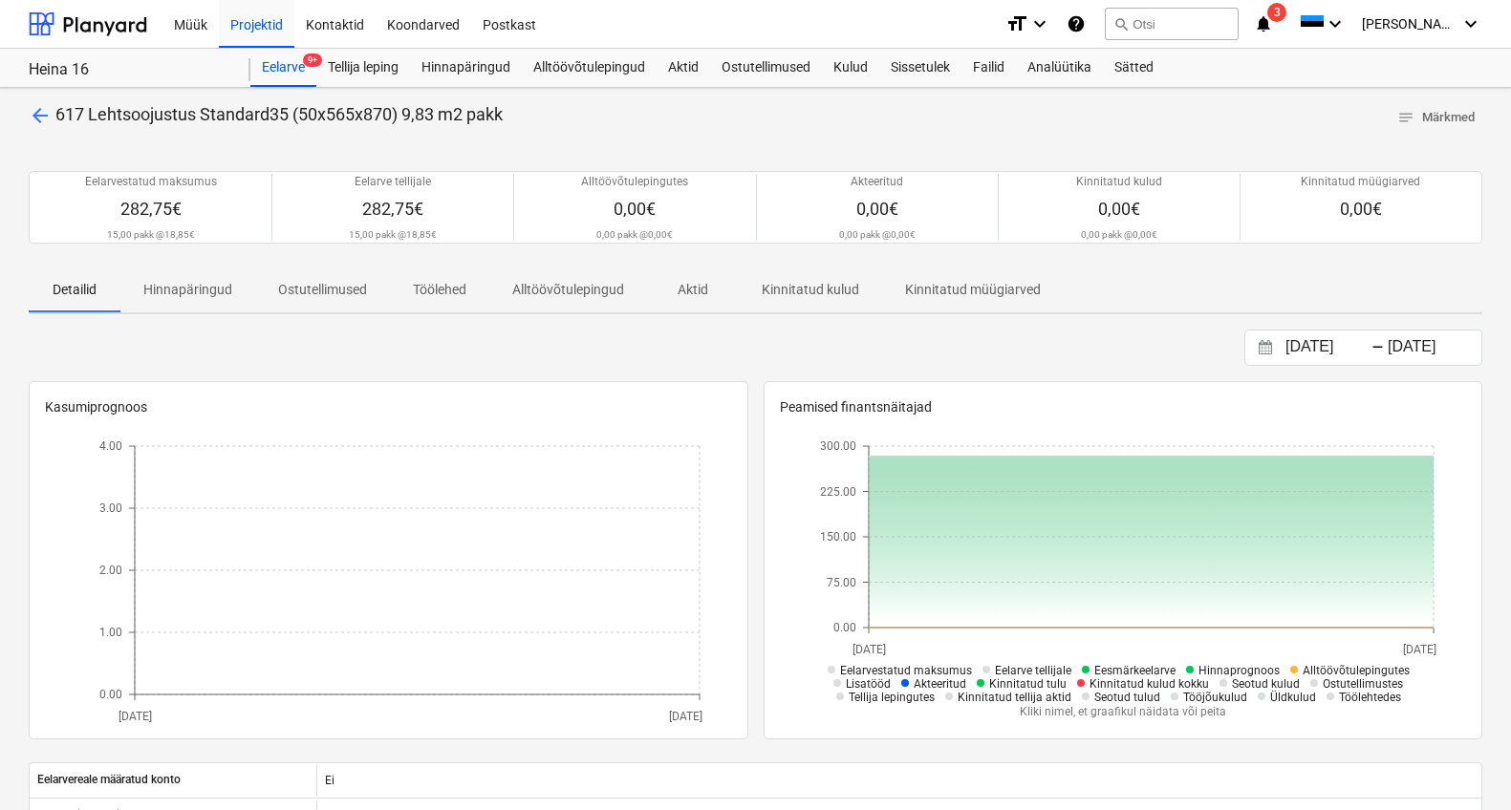
click at [30, 108] on span "arrow_back" at bounding box center [40, 115] width 23 height 23
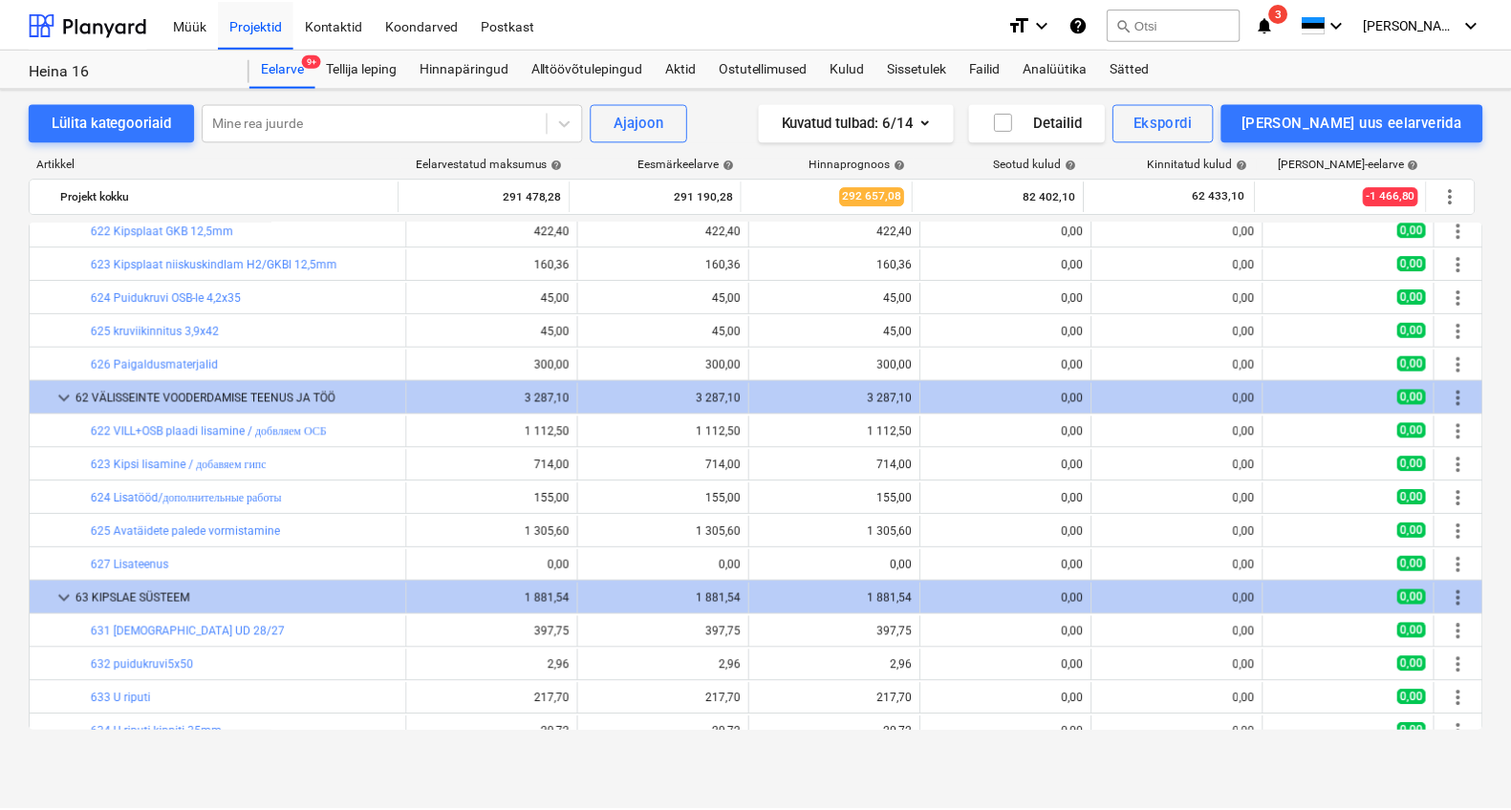
scroll to position [687, 0]
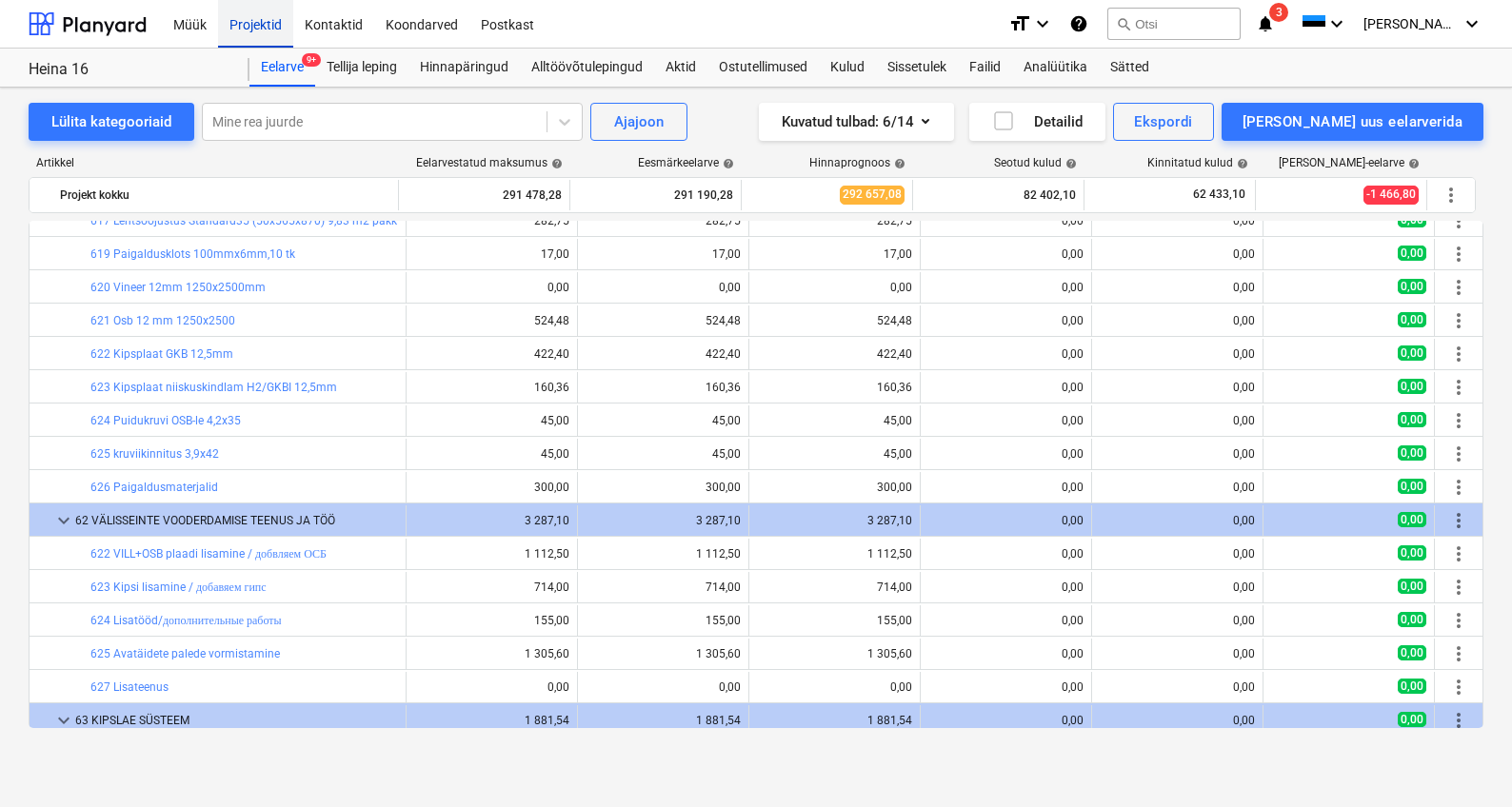
click at [268, 26] on div "Projektid" at bounding box center [256, 23] width 76 height 49
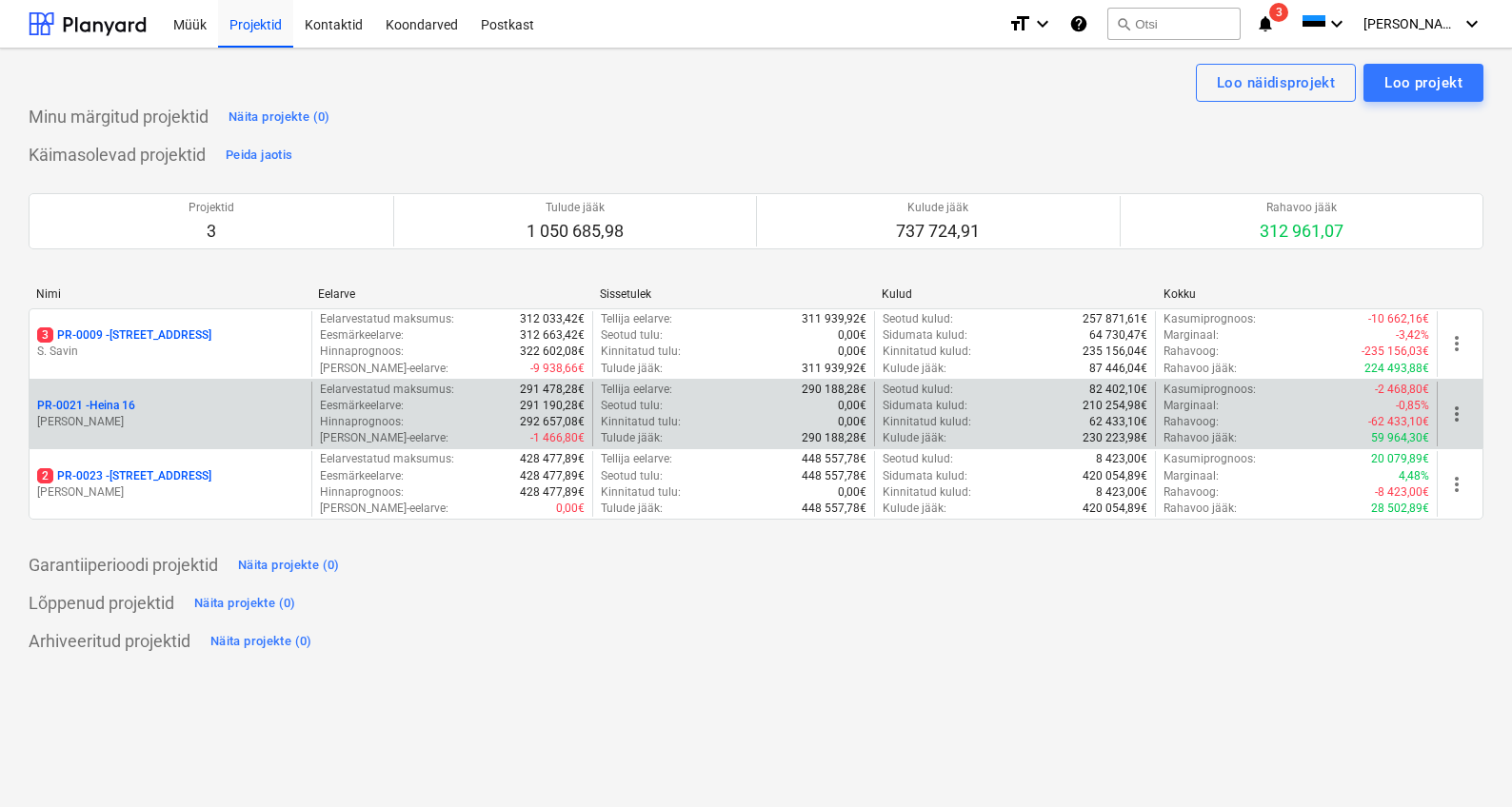
click at [129, 430] on div "PR-0021 - Heina 16 [PERSON_NAME]" at bounding box center [170, 414] width 282 height 66
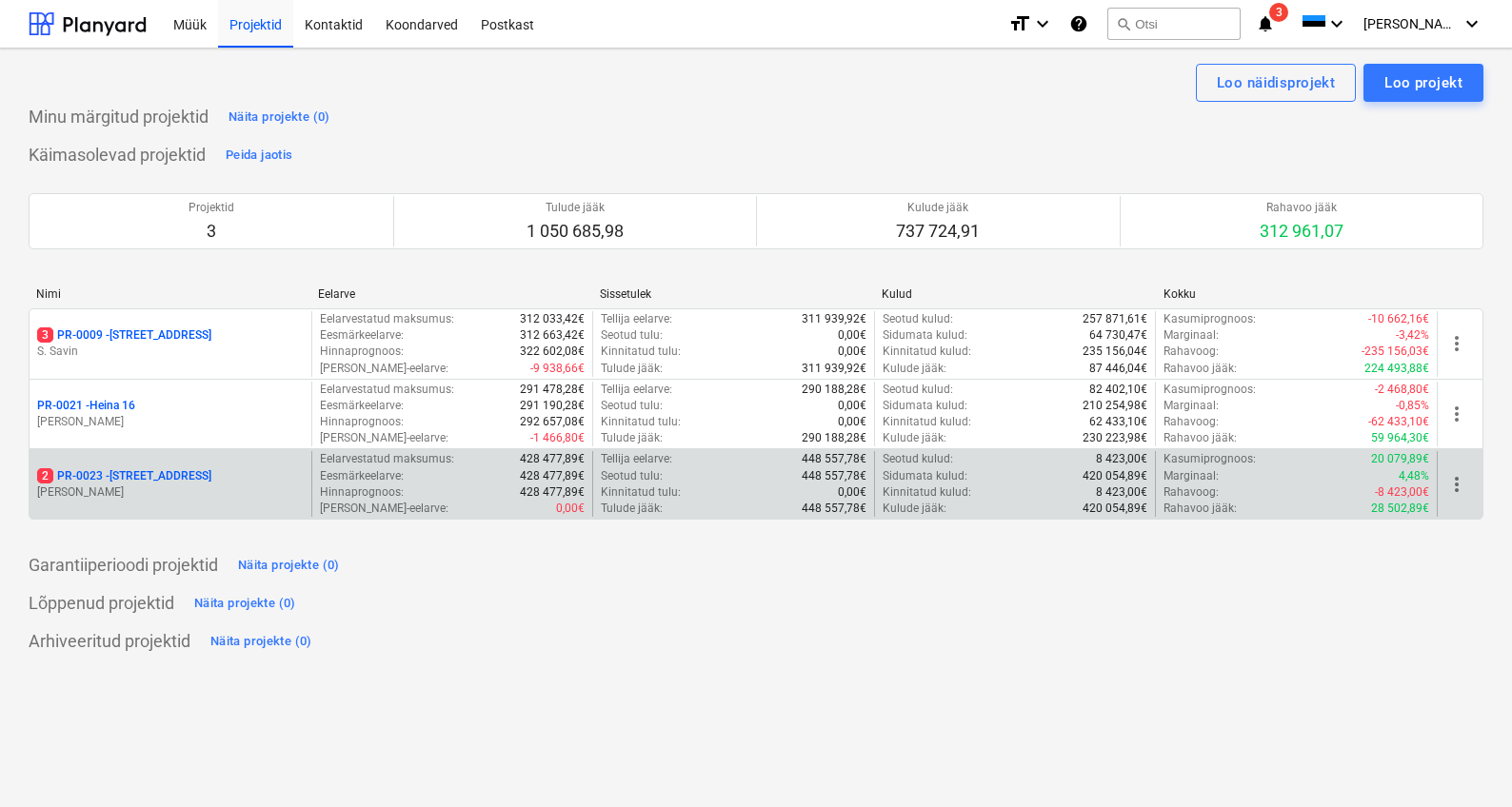
click at [204, 468] on div "2 PR-0023 - Kanarbriku tee 7" at bounding box center [170, 476] width 267 height 16
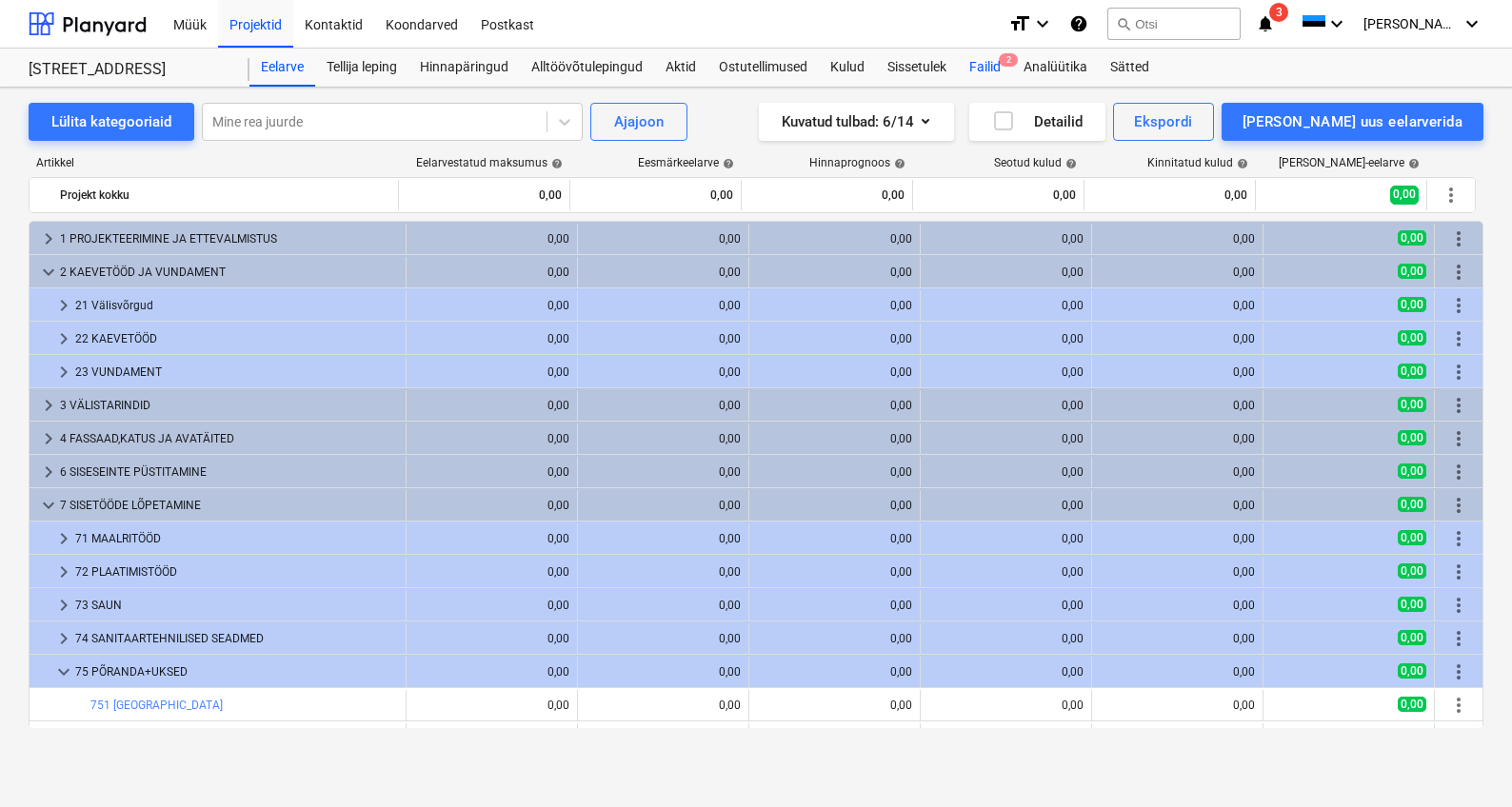
click at [983, 75] on div "Failid 2" at bounding box center [984, 68] width 54 height 38
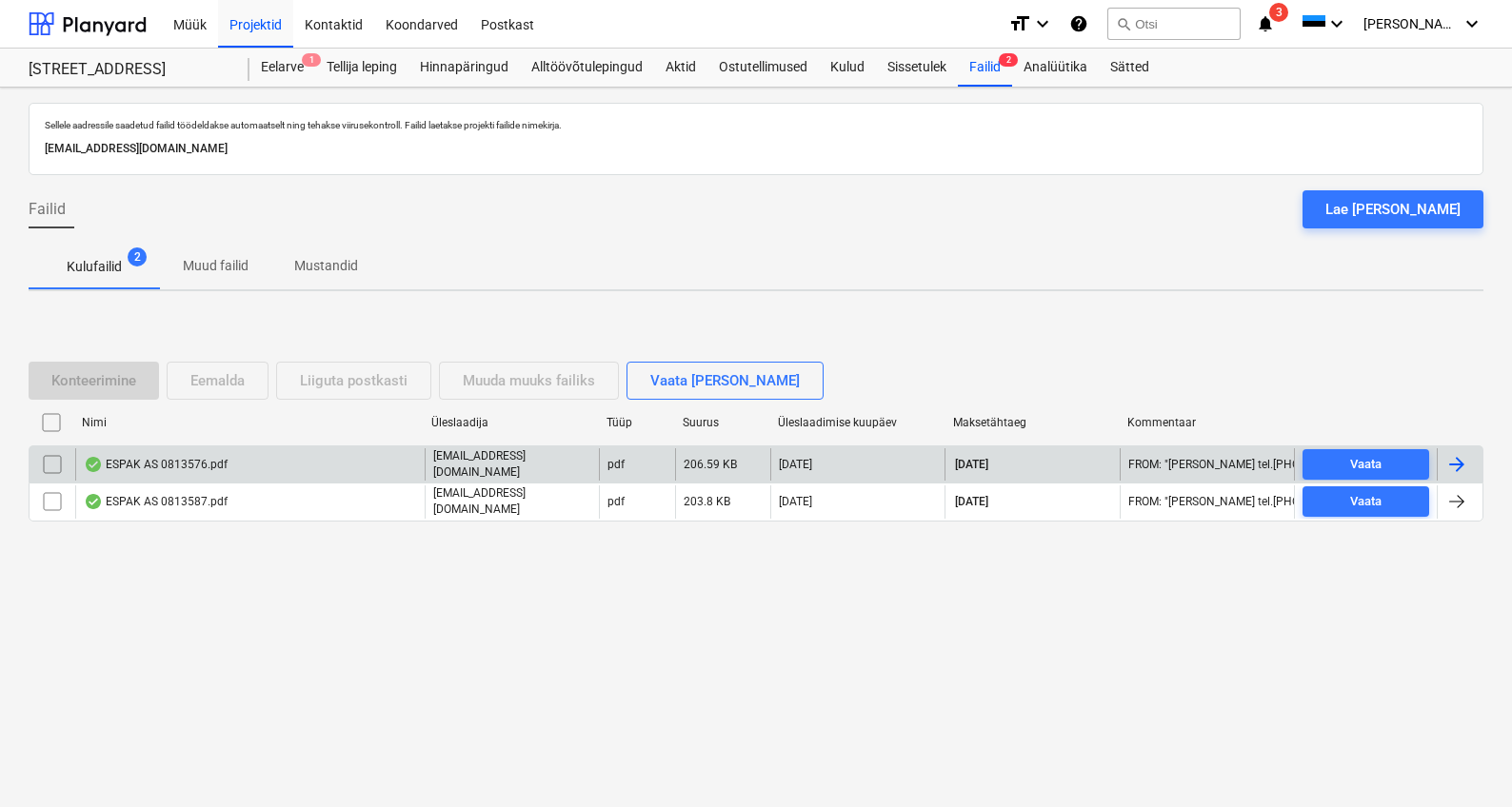
click at [177, 469] on div "ESPAK AS 0813576.pdf" at bounding box center [155, 464] width 143 height 15
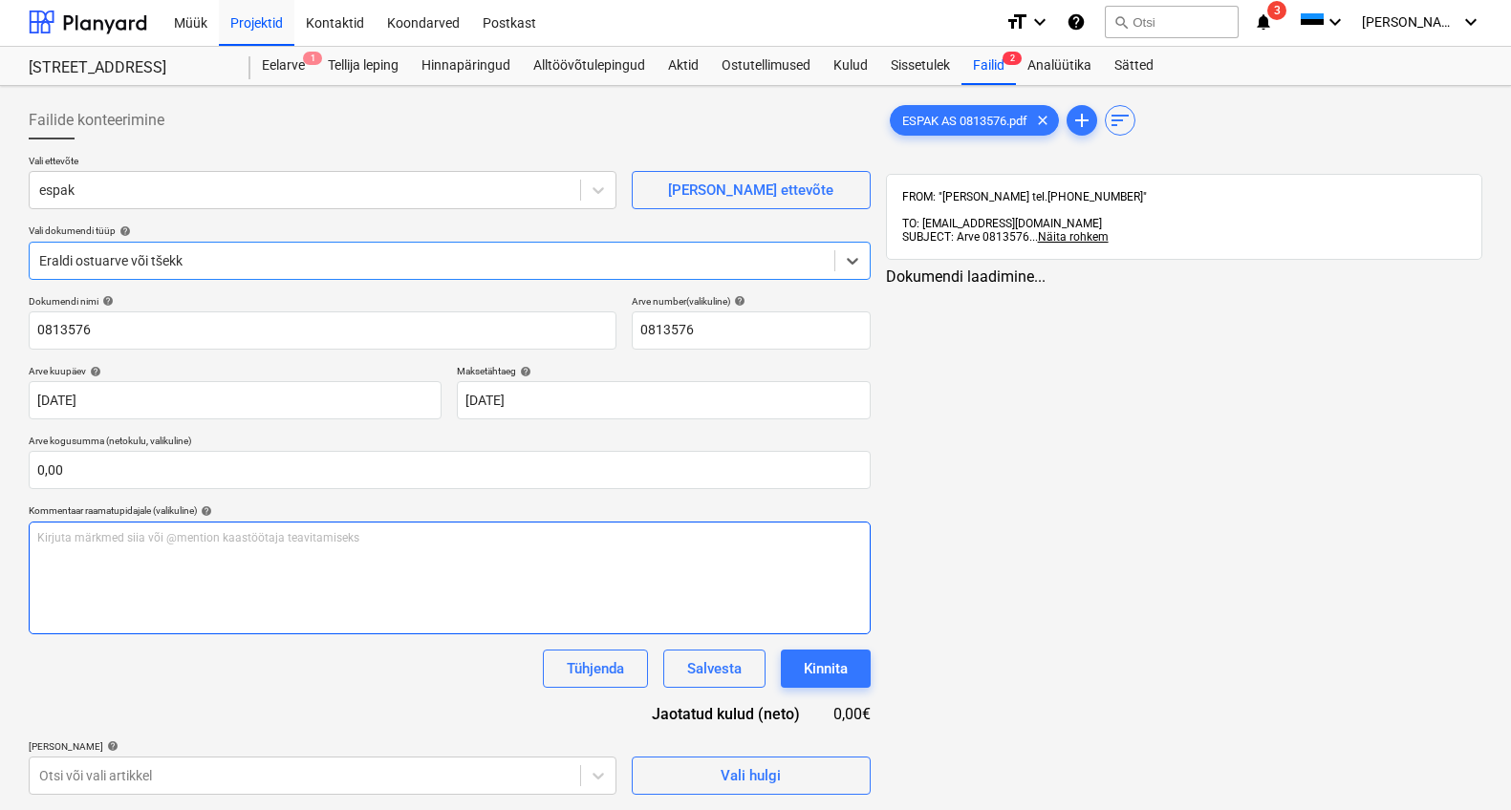
type input "0813576"
type input "[DATE]"
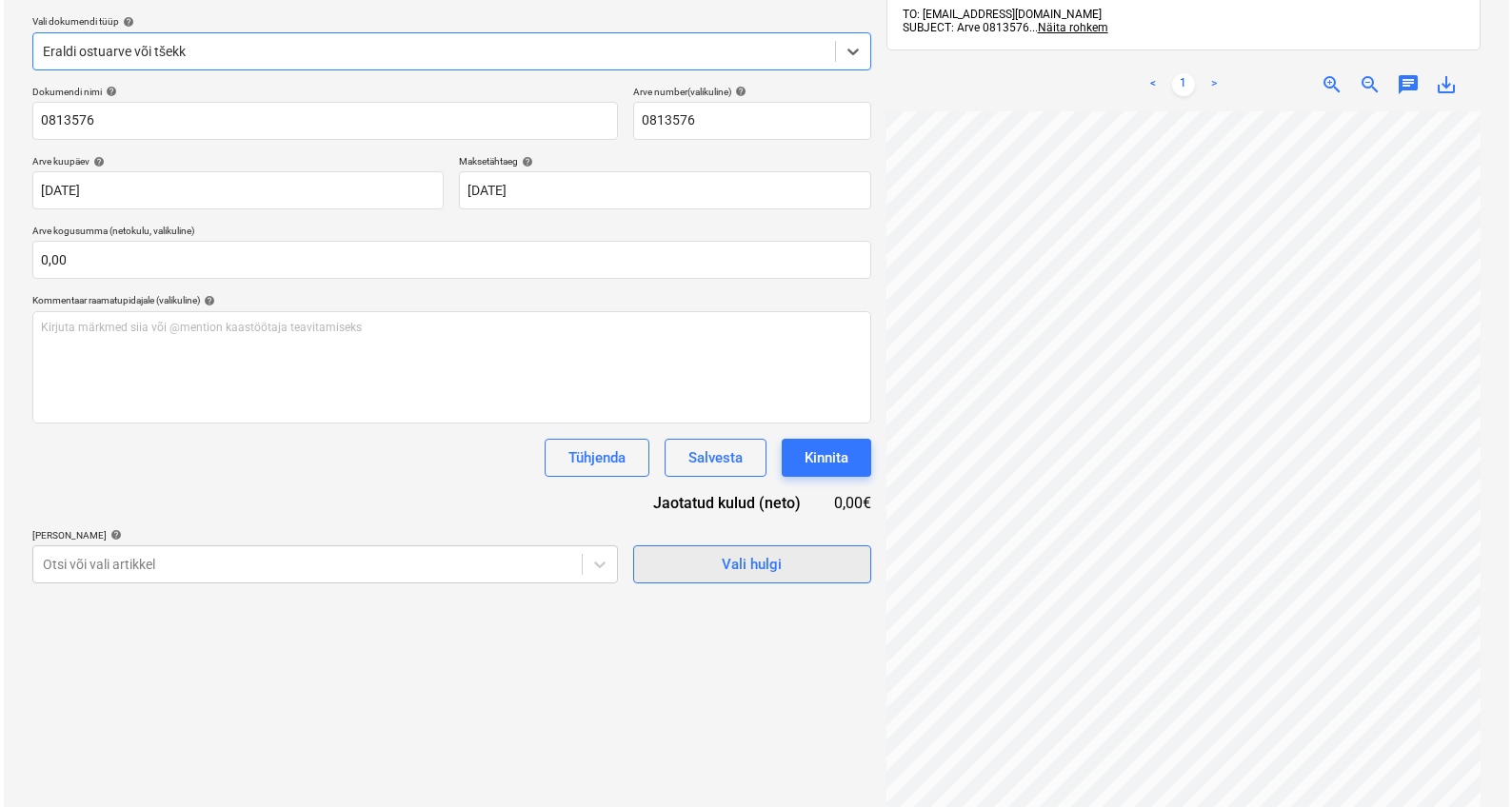
scroll to position [221, 0]
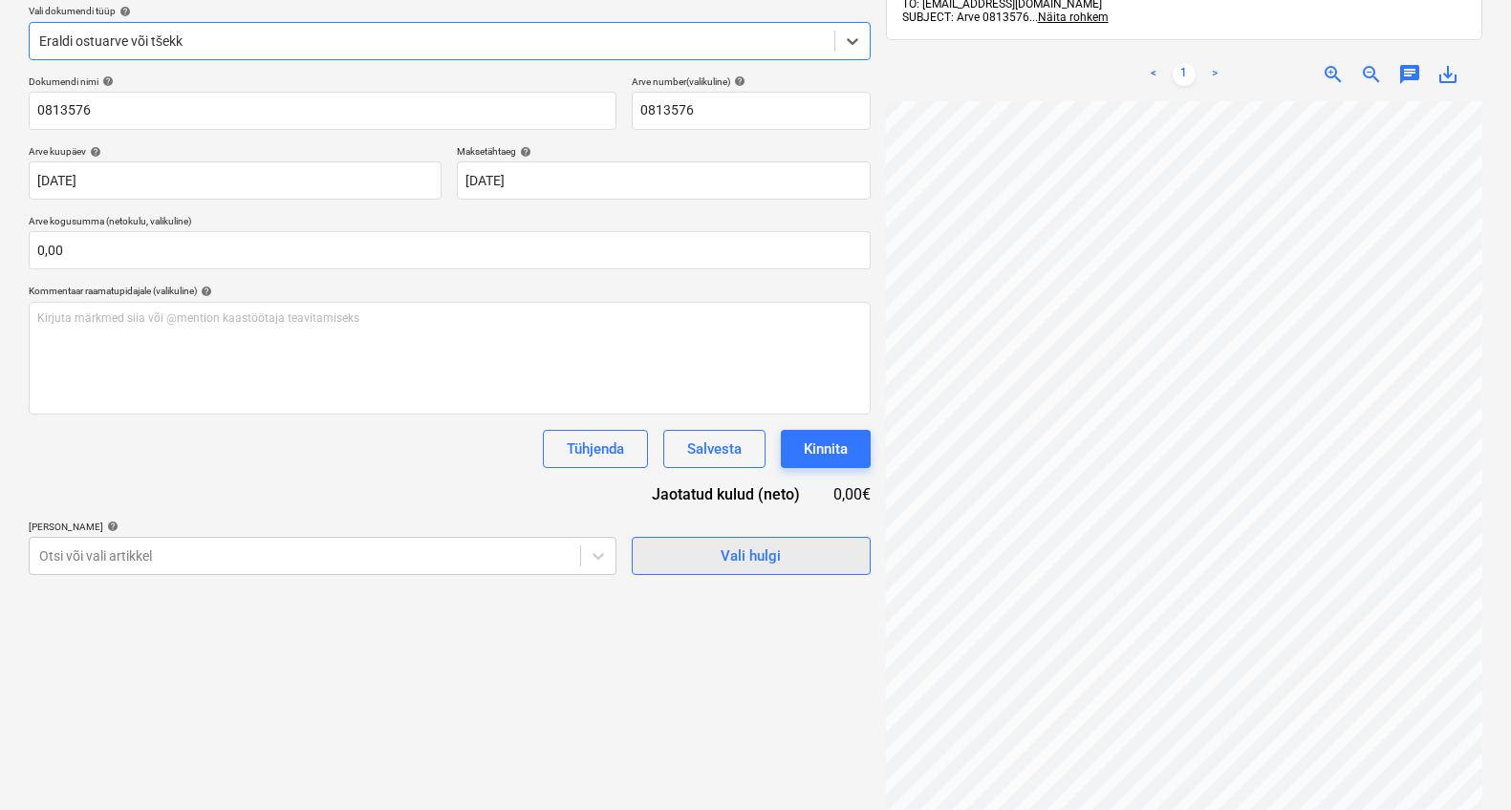
click at [721, 559] on div "Vali hulgi" at bounding box center [751, 556] width 60 height 25
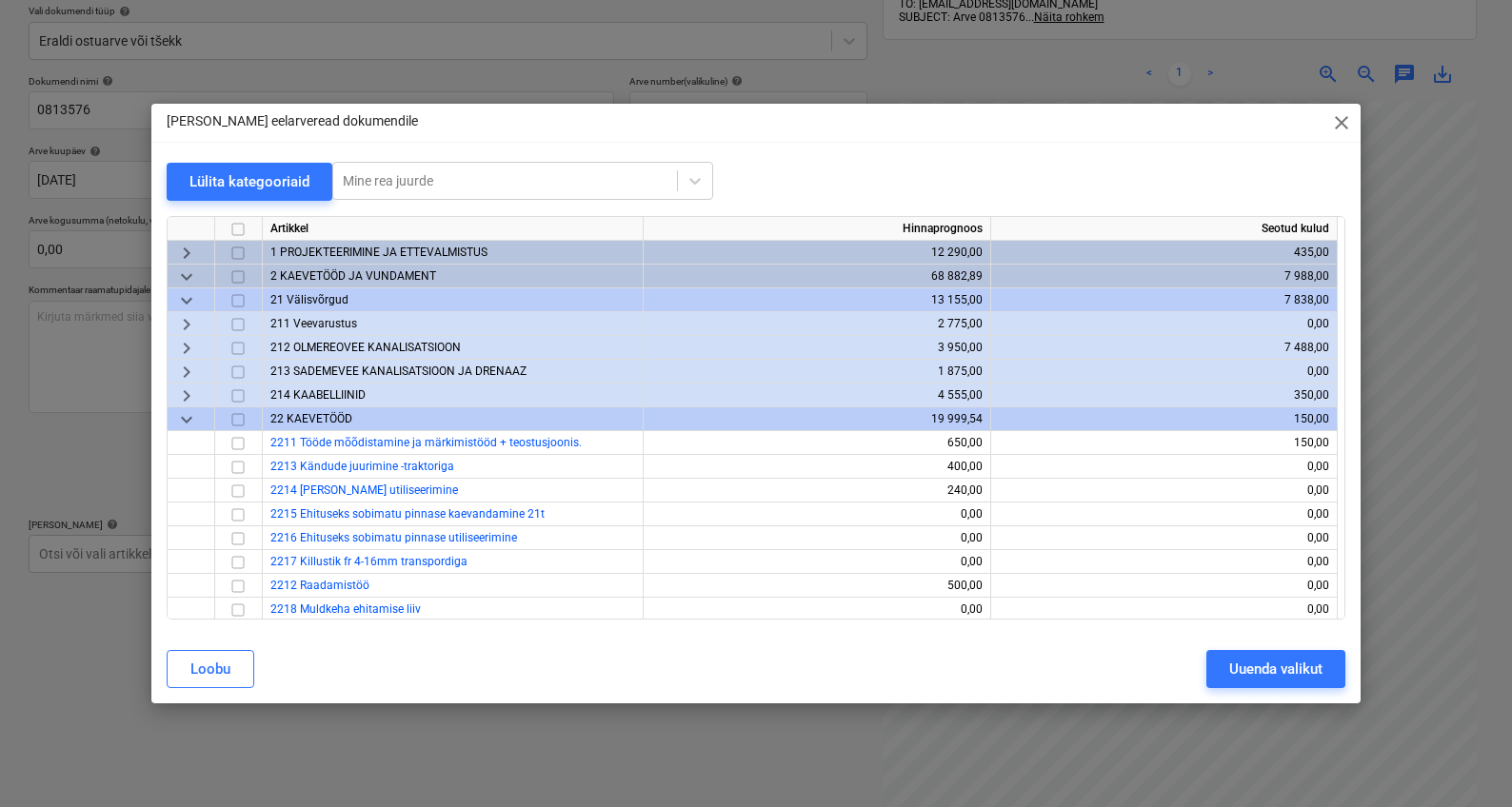
click at [287, 276] on span "2 KAEVETÖÖD JA VUNDAMENT" at bounding box center [353, 275] width 165 height 13
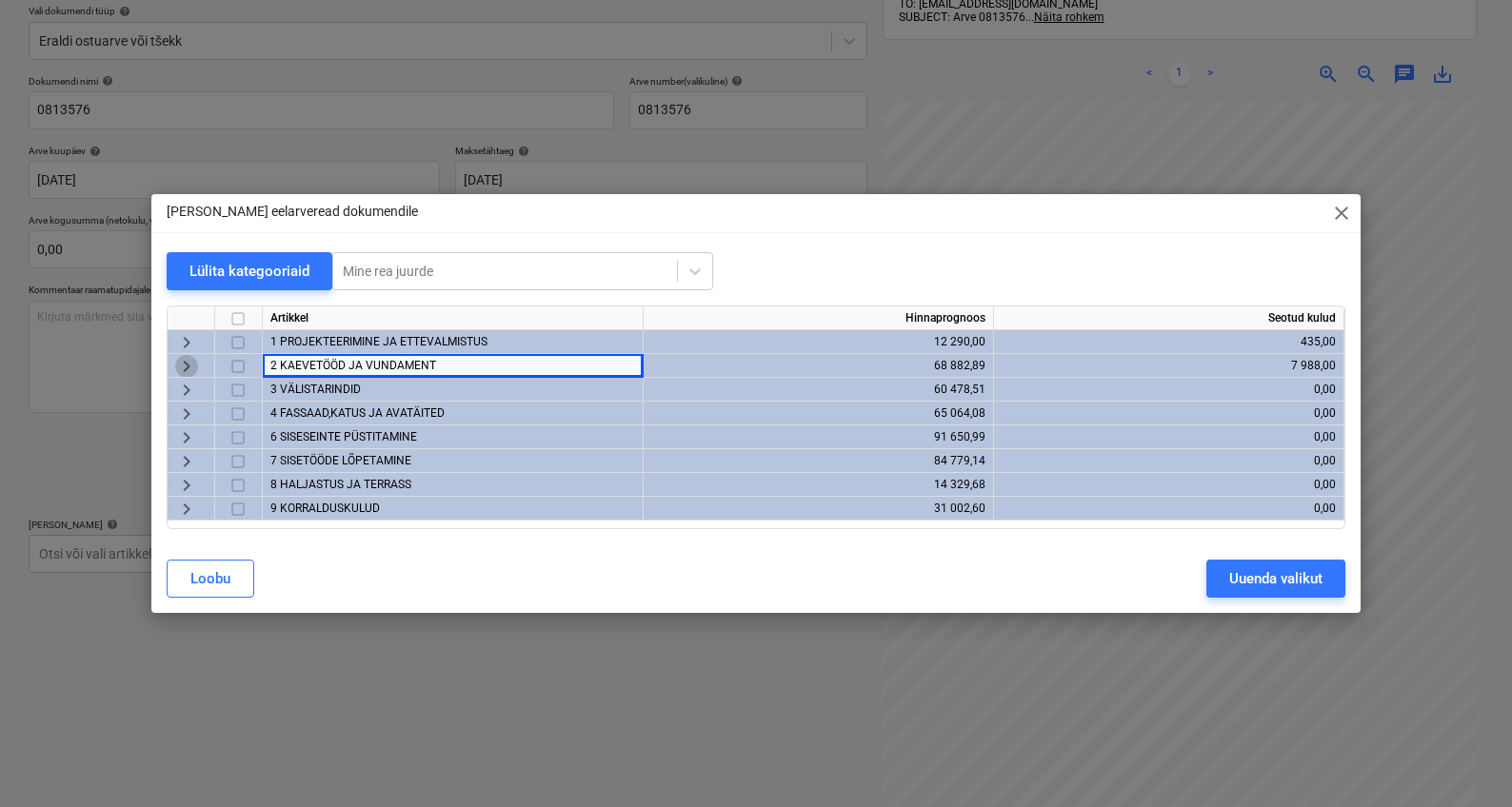
click at [193, 361] on span "keyboard_arrow_right" at bounding box center [186, 366] width 23 height 23
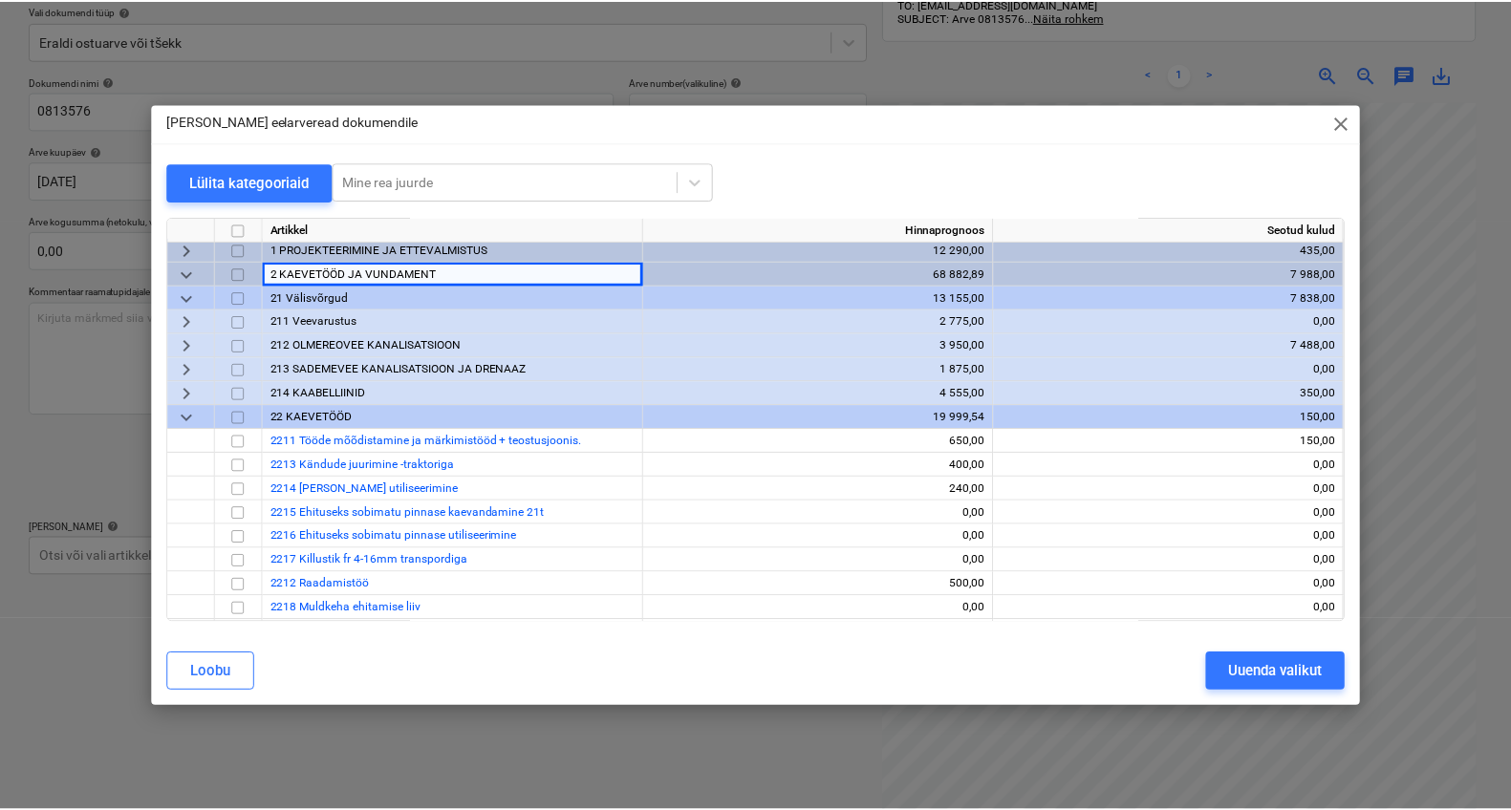
scroll to position [8, 0]
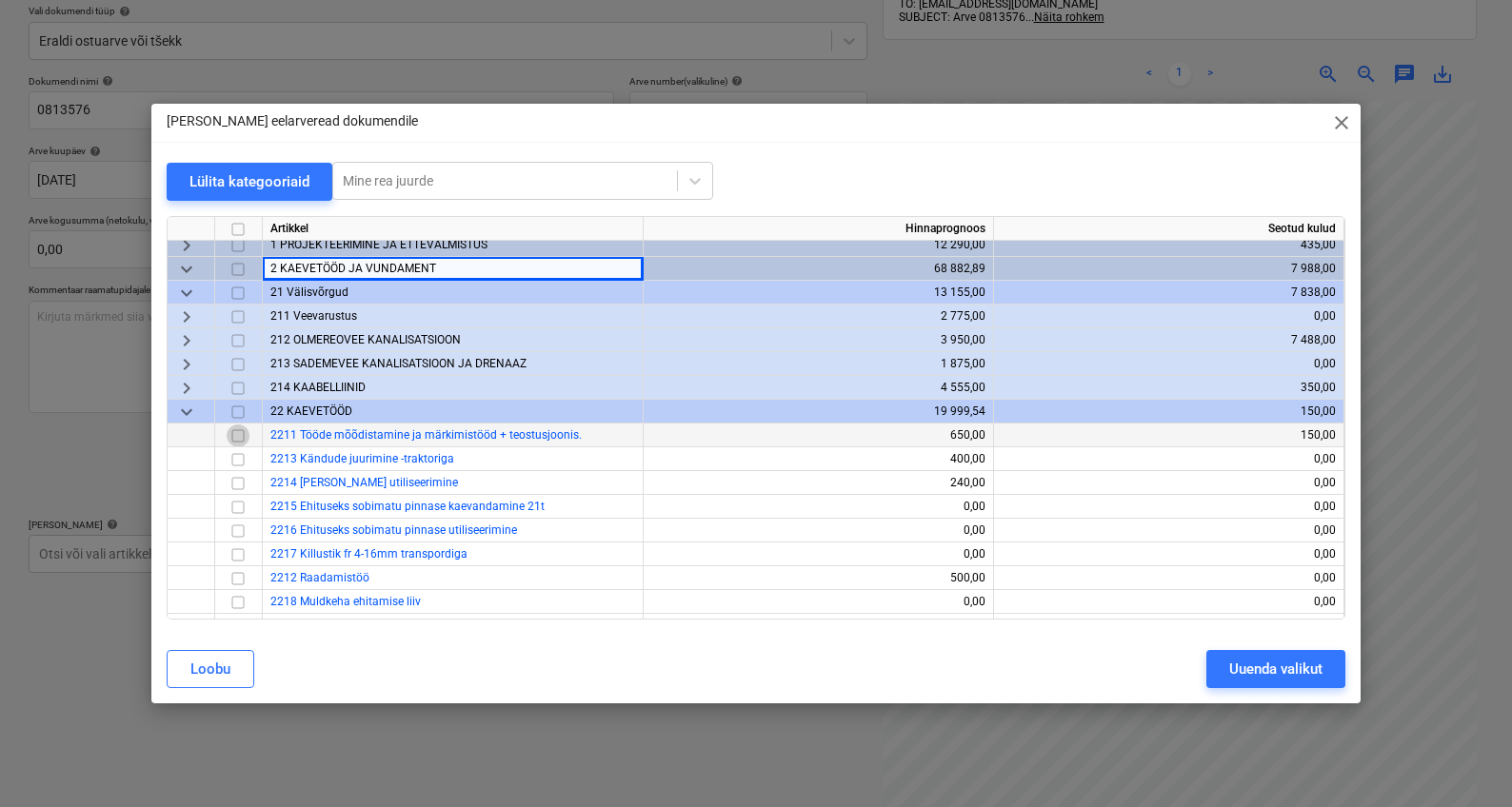
click at [242, 435] on input "checkbox" at bounding box center [237, 435] width 23 height 23
click at [1269, 669] on div "Uuenda valikut" at bounding box center [1276, 669] width 94 height 25
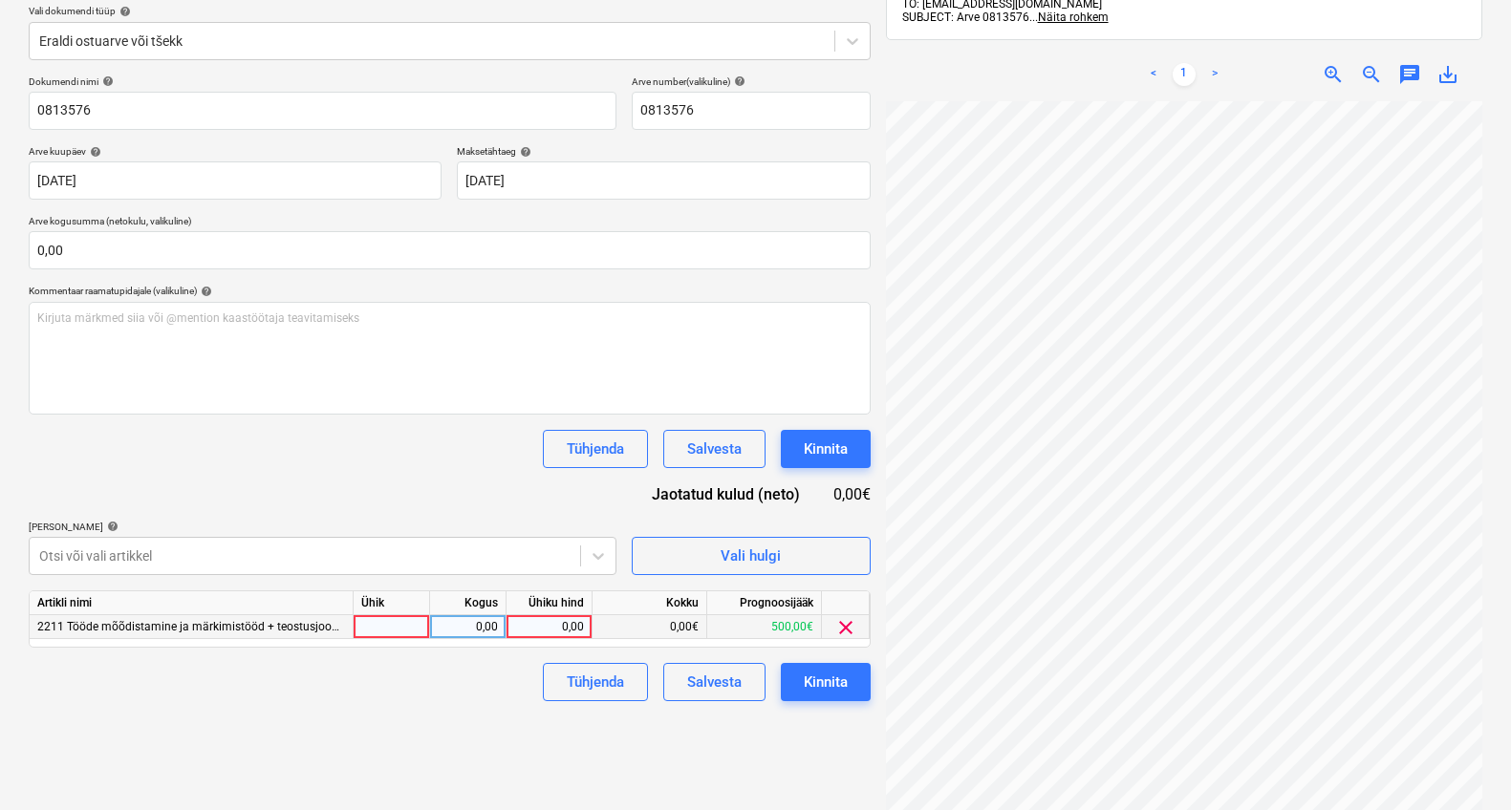
click at [403, 619] on div at bounding box center [392, 627] width 76 height 24
type input "1"
click at [442, 633] on div "0,00" at bounding box center [468, 627] width 60 height 24
type input "1"
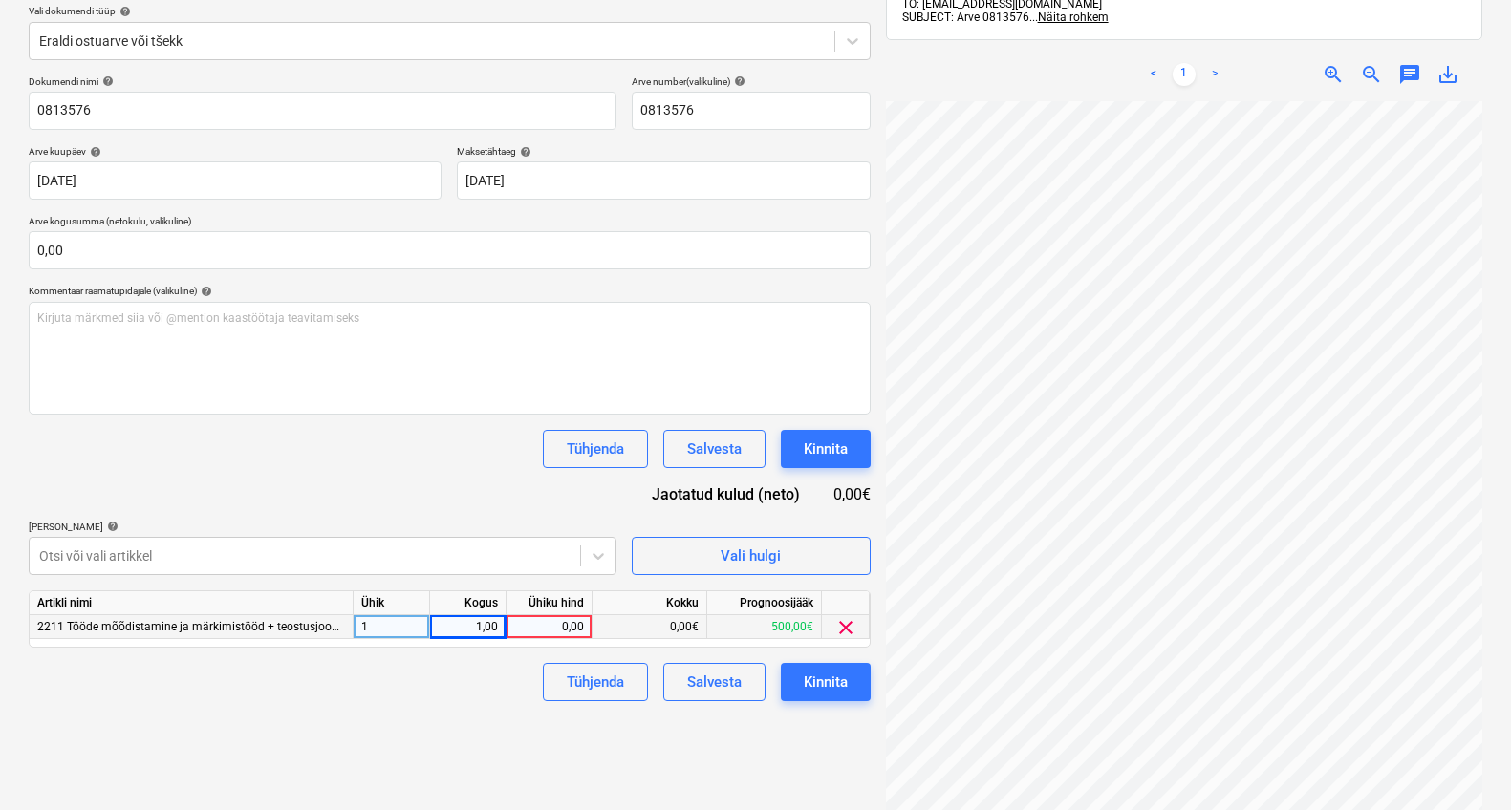
click at [569, 622] on div "0,00" at bounding box center [549, 627] width 70 height 24
type input "25,48"
click at [442, 708] on div "Failide konteerimine Vali ettevõte espak [PERSON_NAME] uus ettevõte Vali dokume…" at bounding box center [449, 370] width 857 height 992
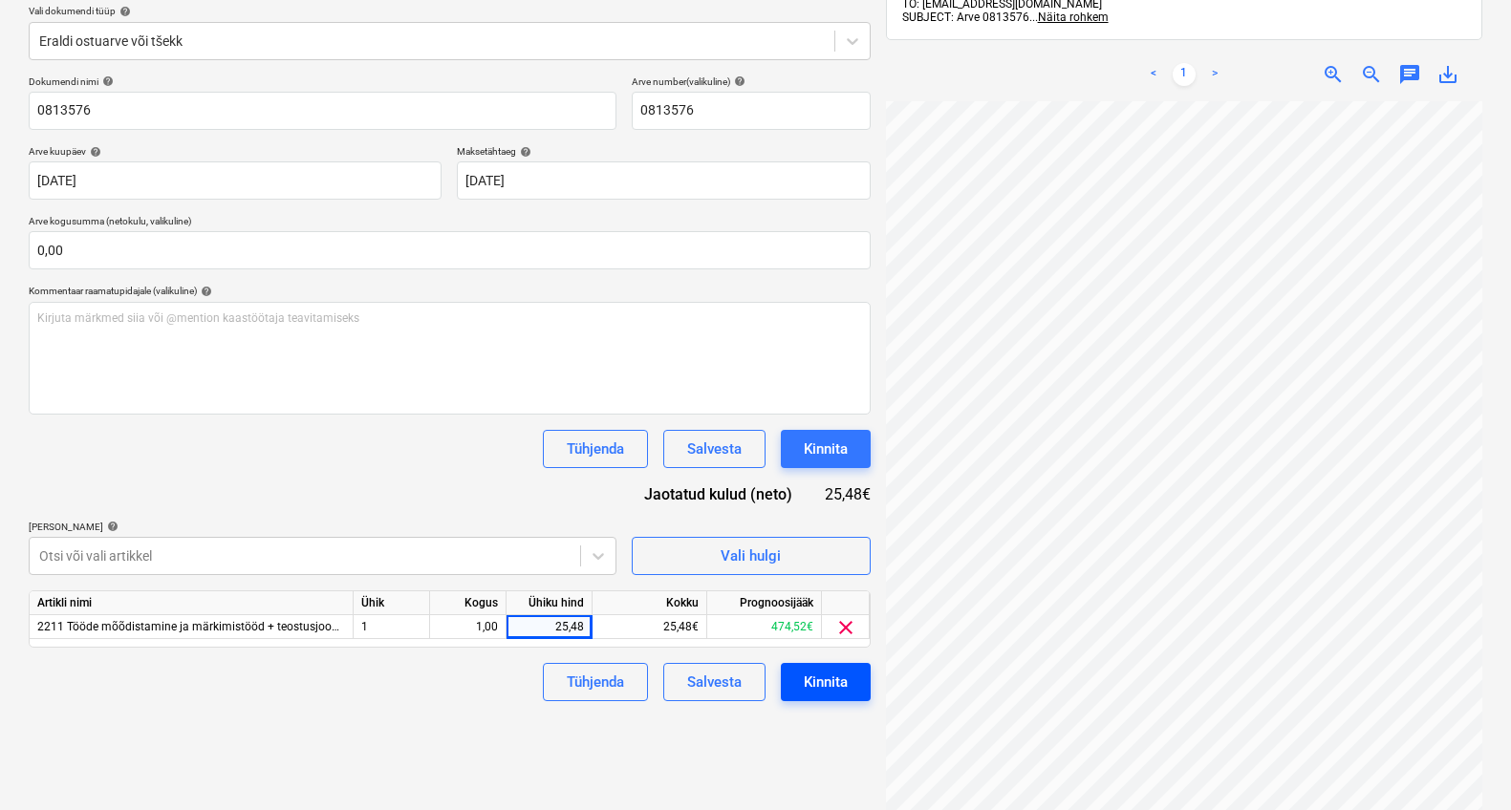
click at [813, 692] on div "Kinnita" at bounding box center [826, 682] width 44 height 25
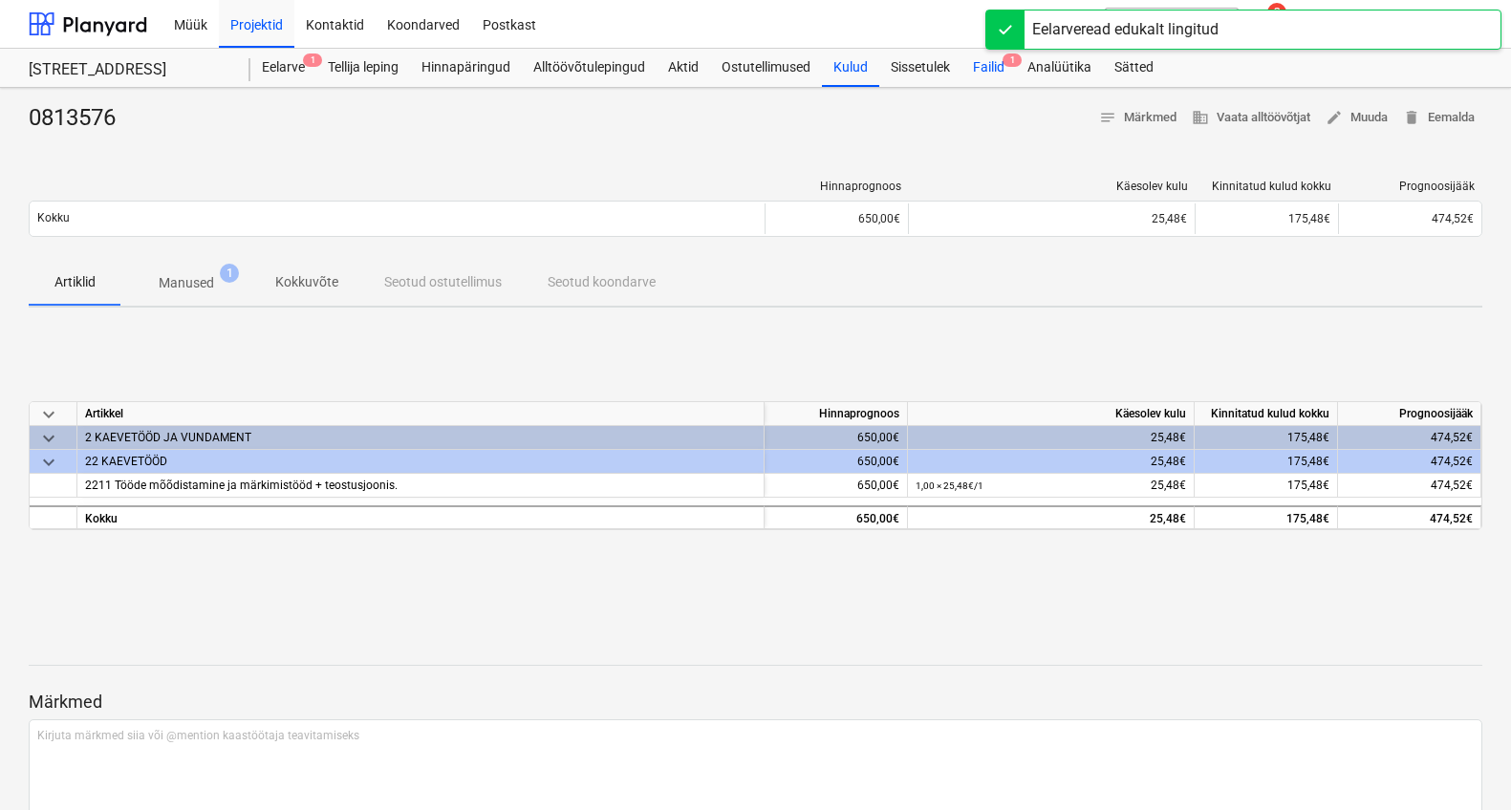
click at [987, 73] on div "Failid 1" at bounding box center [988, 68] width 54 height 38
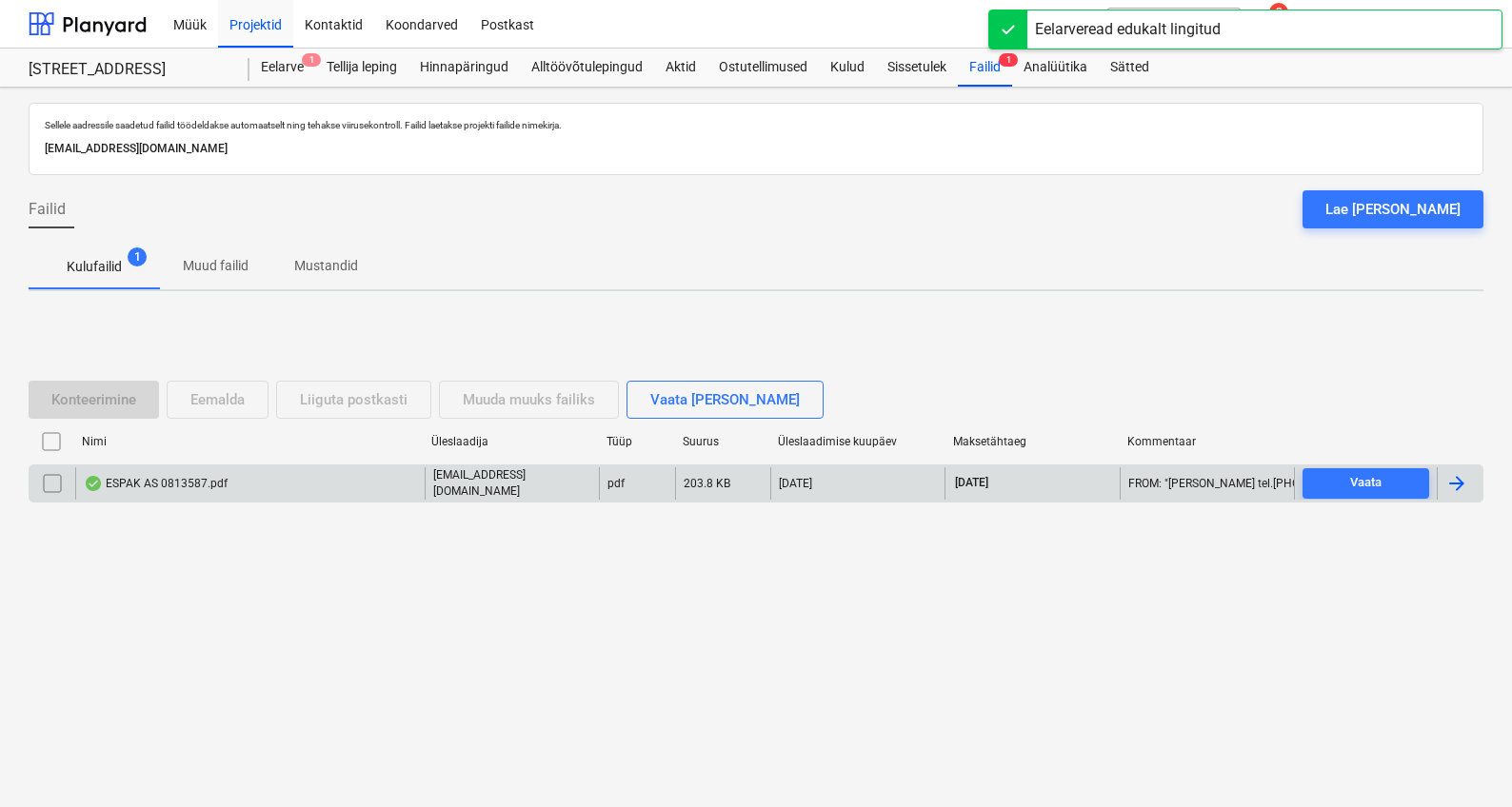
click at [194, 471] on div "ESPAK AS 0813587.pdf" at bounding box center [250, 483] width 350 height 32
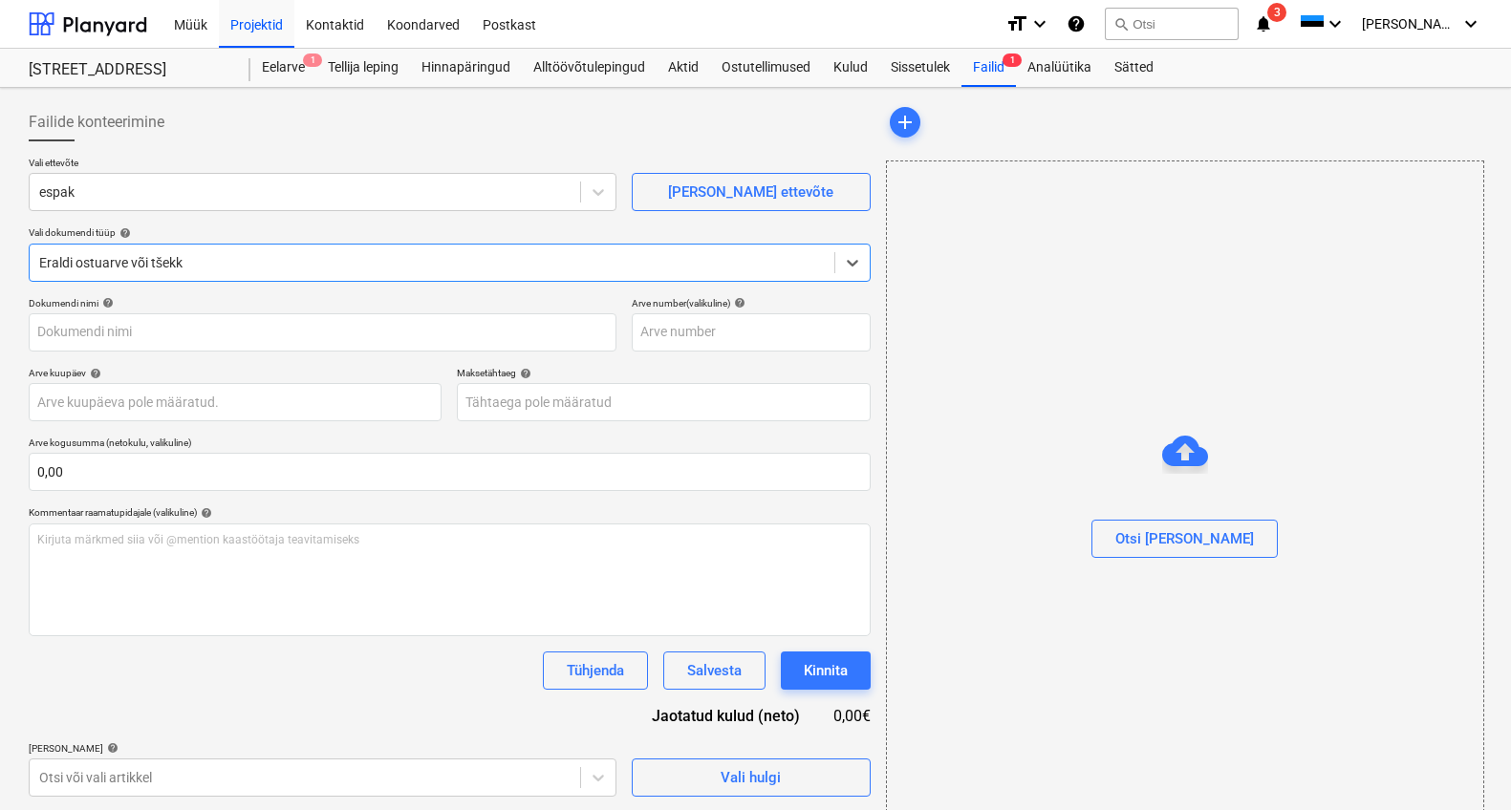
type input "0813587"
type input "[DATE]"
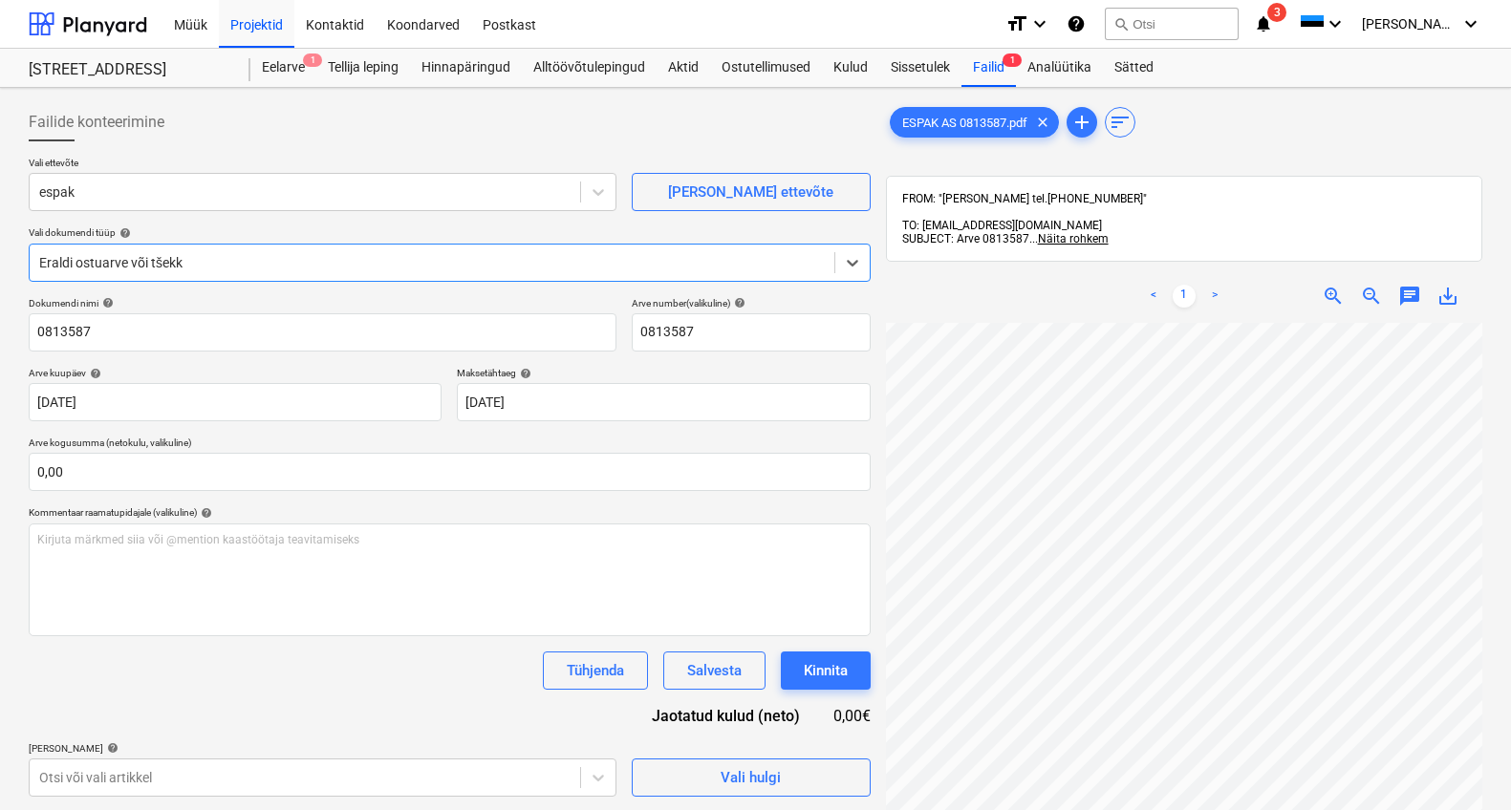
scroll to position [80, 0]
click at [688, 768] on span "Vali hulgi" at bounding box center [751, 778] width 191 height 25
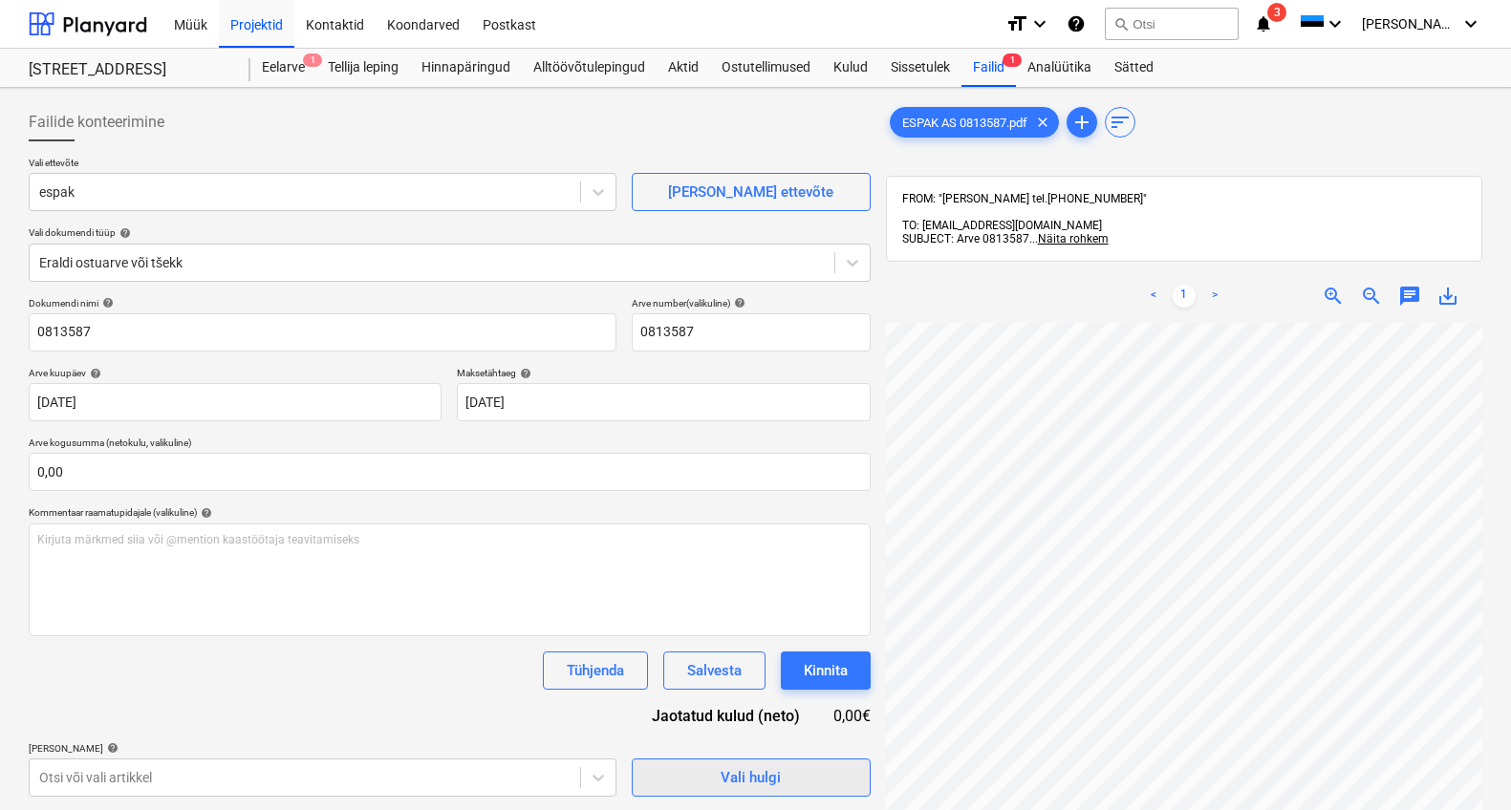
click at [713, 777] on span "Vali hulgi" at bounding box center [751, 778] width 191 height 25
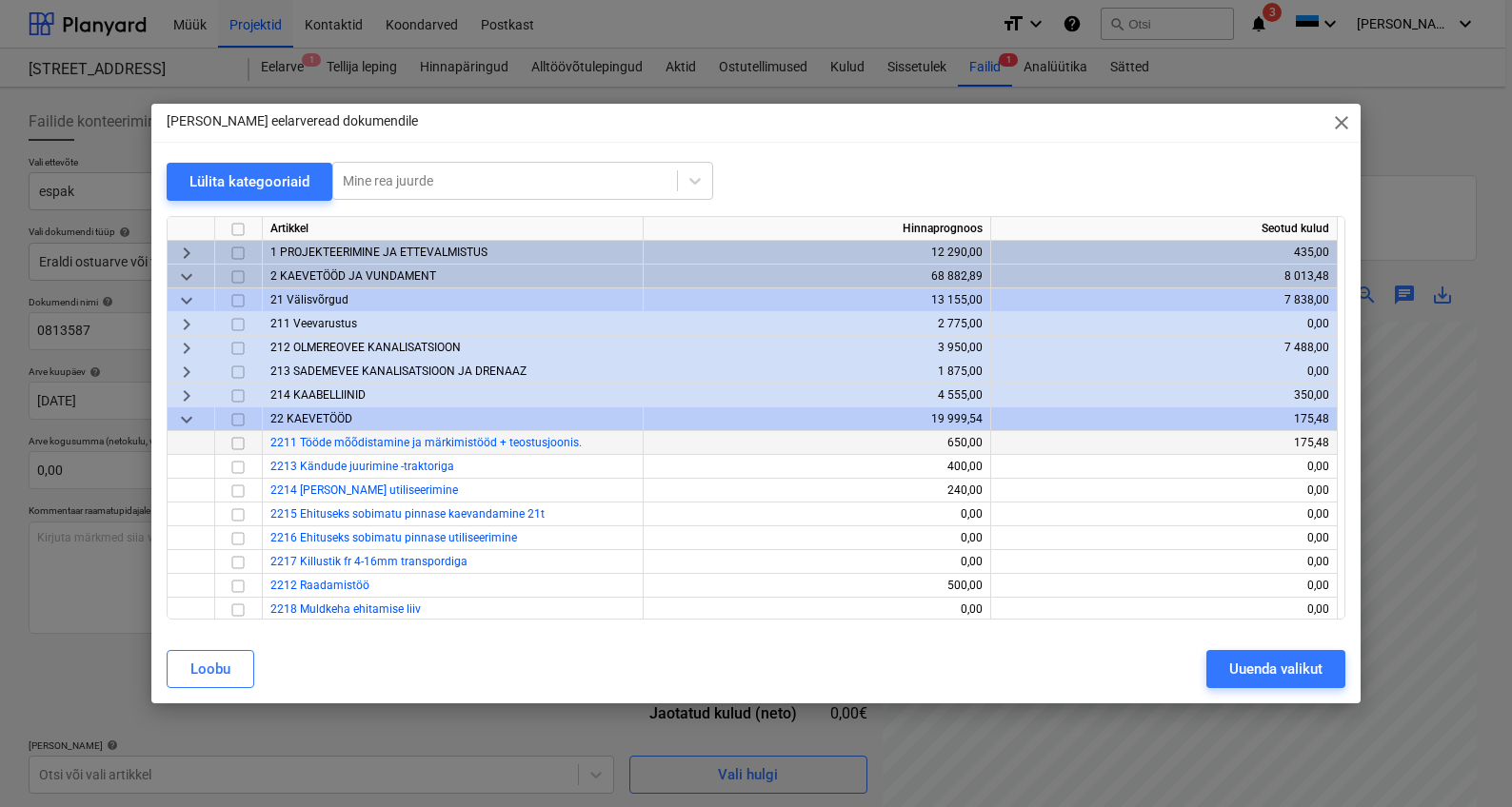
click at [244, 443] on input "checkbox" at bounding box center [237, 443] width 23 height 23
click at [1281, 670] on div "Uuenda valikut" at bounding box center [1276, 669] width 94 height 25
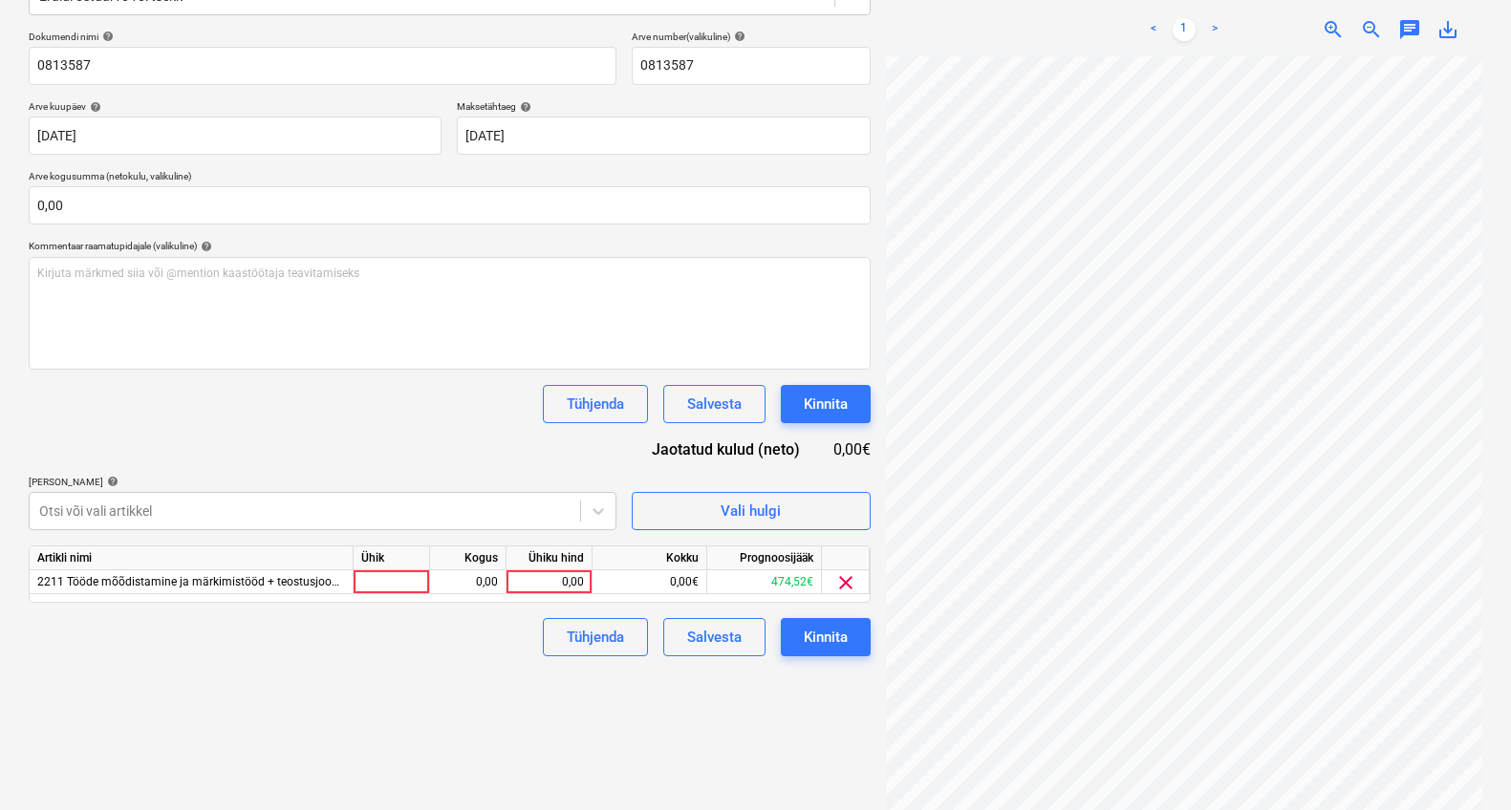
scroll to position [271, 0]
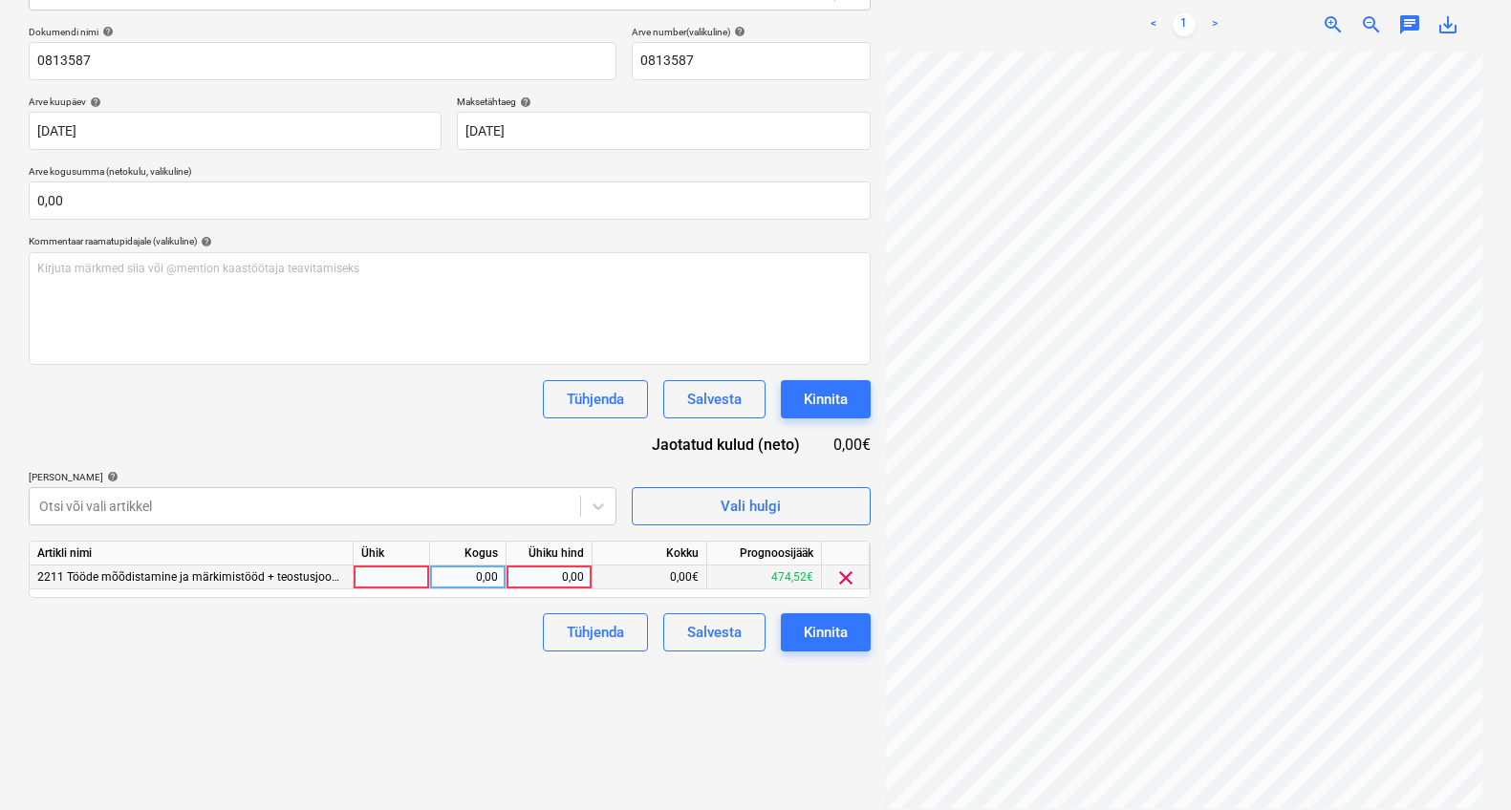
click at [399, 570] on div at bounding box center [392, 578] width 76 height 24
type input "1"
click at [467, 591] on div "Artikli nimi Ühik Kogus Ühiku hind Kokku Prognoosijääk 2211 Tööde mõõdistamine …" at bounding box center [450, 569] width 842 height 57
click at [470, 580] on div "0,00" at bounding box center [468, 578] width 60 height 24
type input "1"
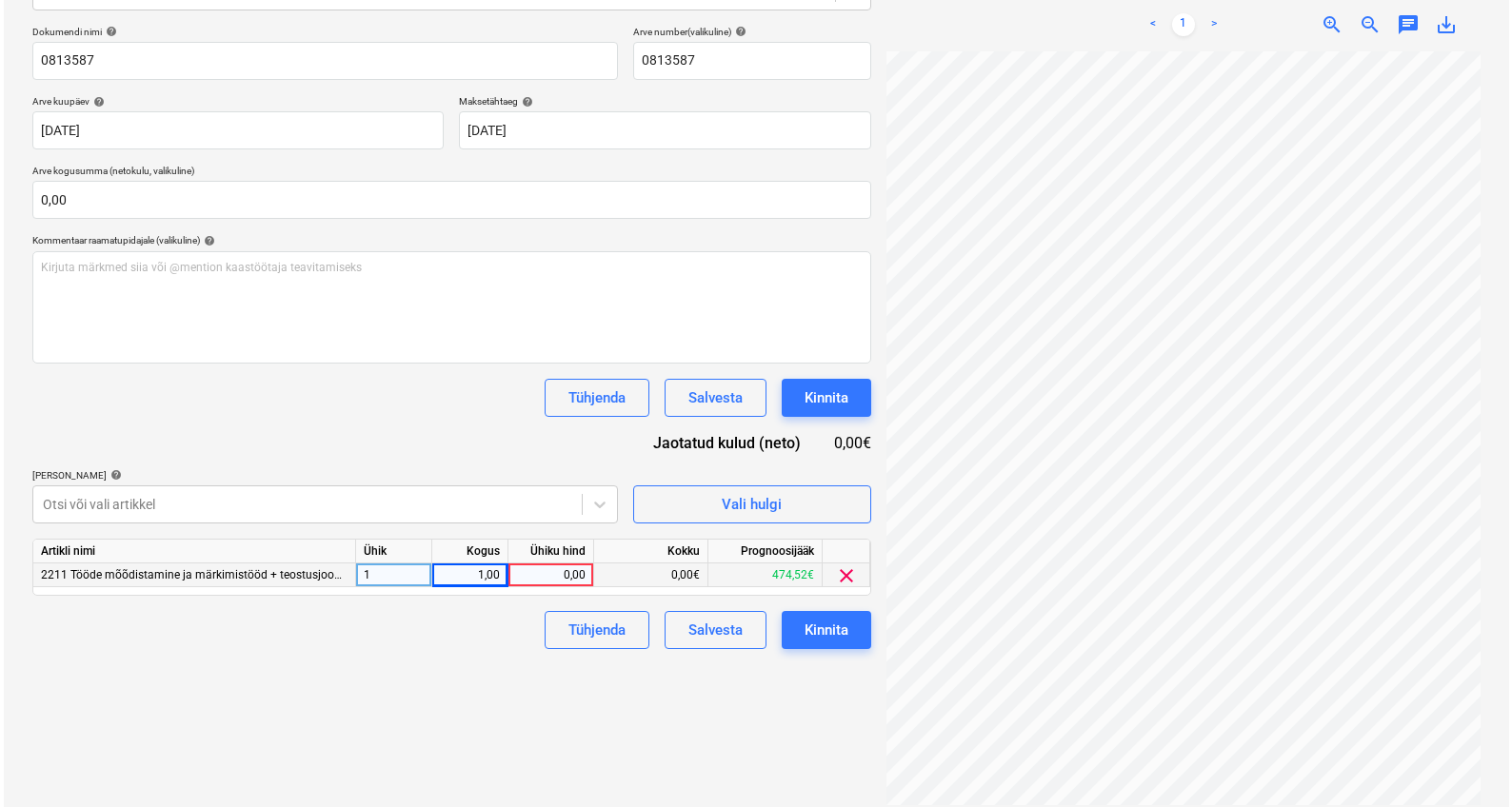
scroll to position [41, 267]
click at [658, 579] on div "0,00€" at bounding box center [647, 576] width 115 height 24
click at [577, 576] on div "0,00" at bounding box center [547, 576] width 70 height 24
type input "5,15"
click at [811, 643] on button "Kinnita" at bounding box center [823, 631] width 90 height 38
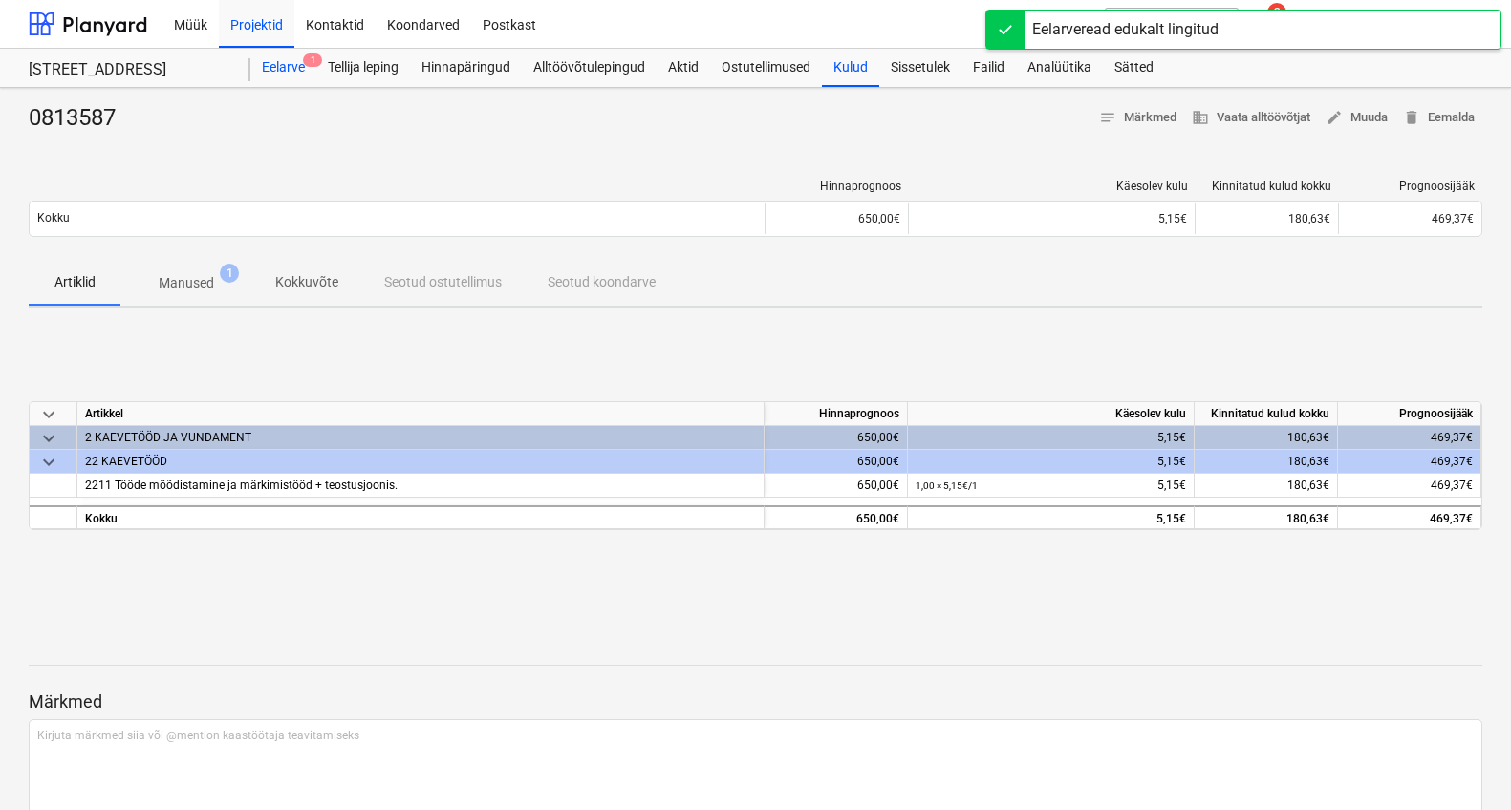
click at [292, 63] on div "Eelarve 1" at bounding box center [283, 68] width 66 height 38
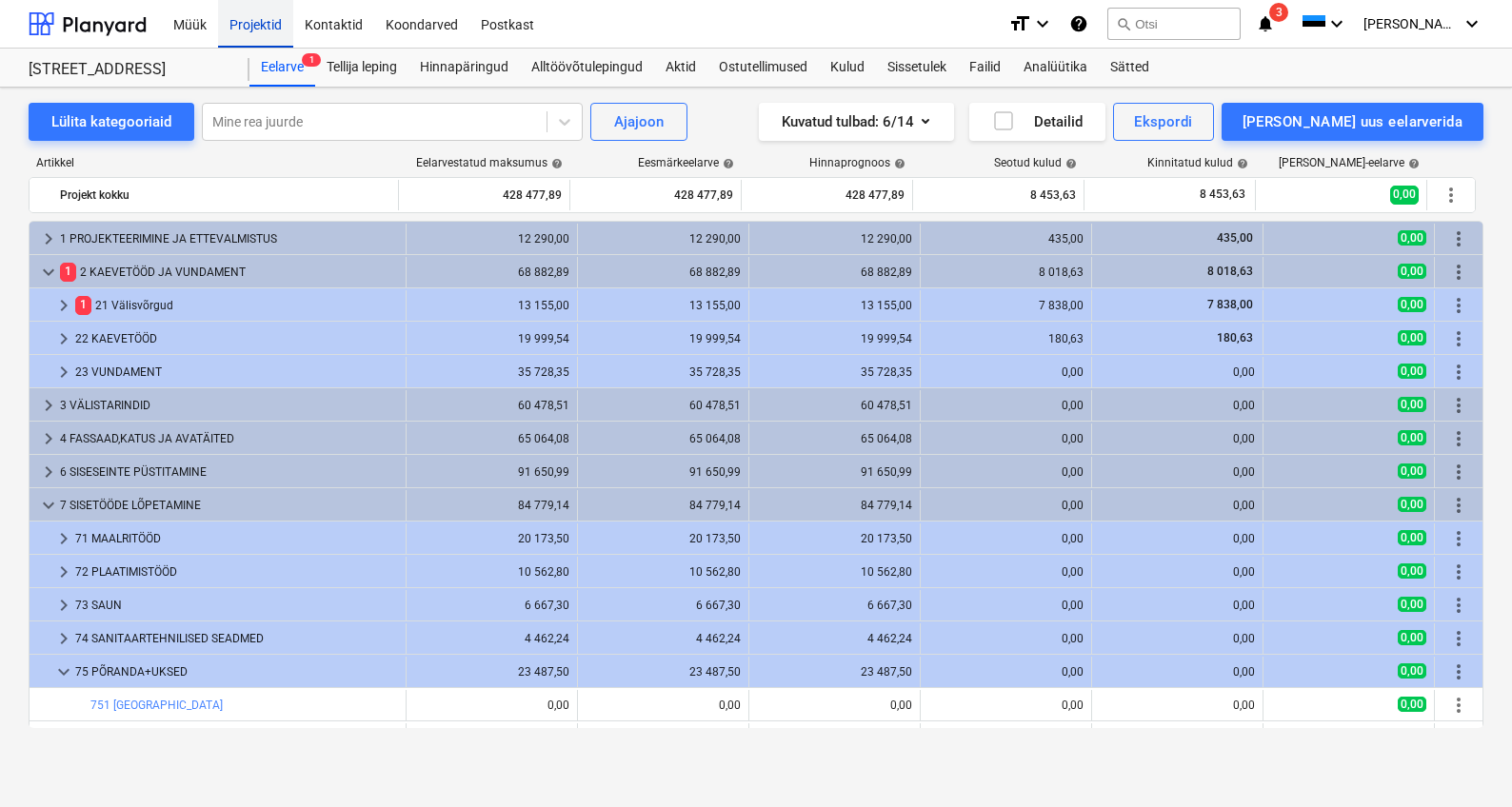
click at [248, 23] on div "Projektid" at bounding box center [256, 23] width 76 height 49
